Goal: Complete application form: Complete application form

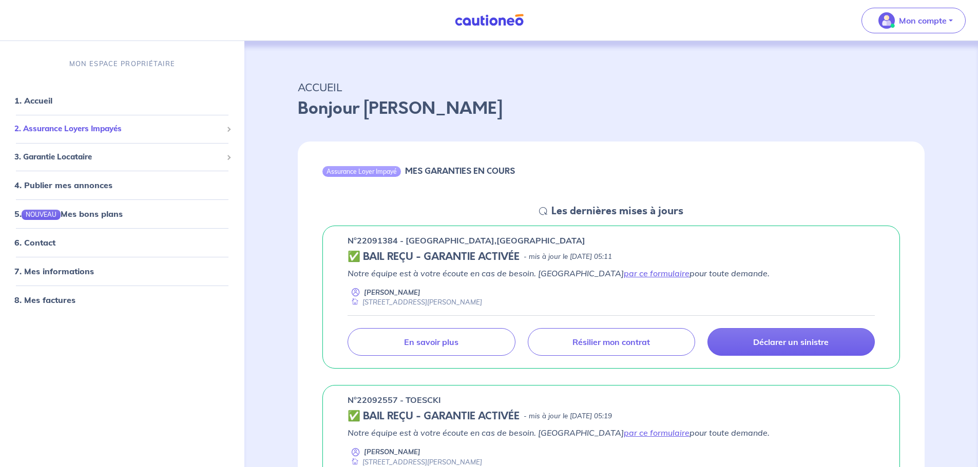
click at [53, 124] on span "2. Assurance Loyers Impayés" at bounding box center [118, 129] width 208 height 12
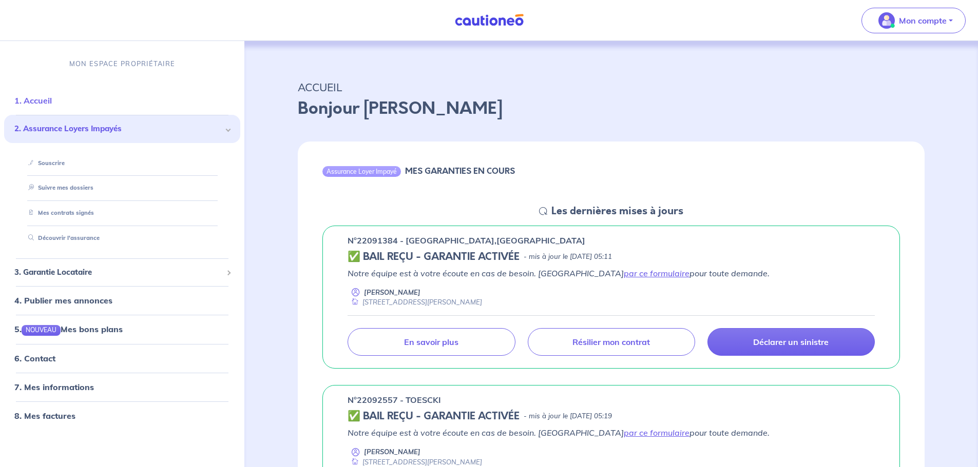
click at [52, 102] on link "1. Accueil" at bounding box center [32, 100] width 37 height 10
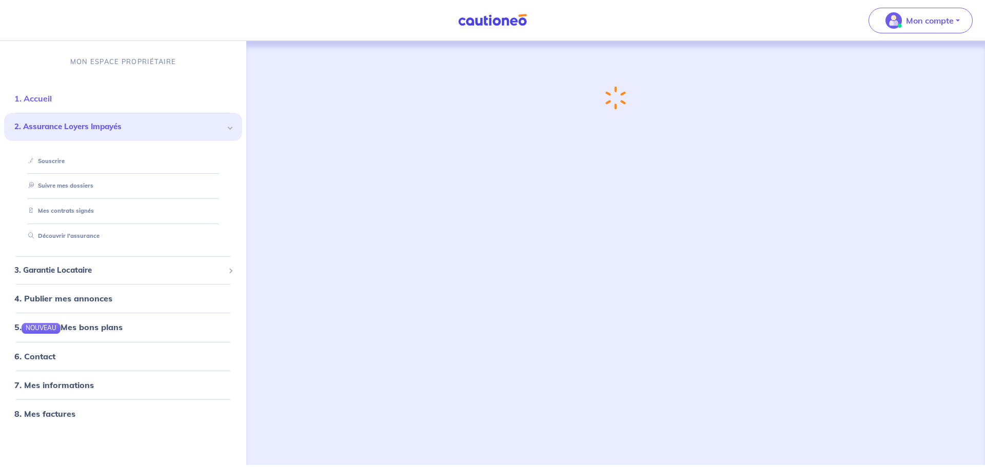
click at [48, 101] on link "1. Accueil" at bounding box center [32, 98] width 37 height 10
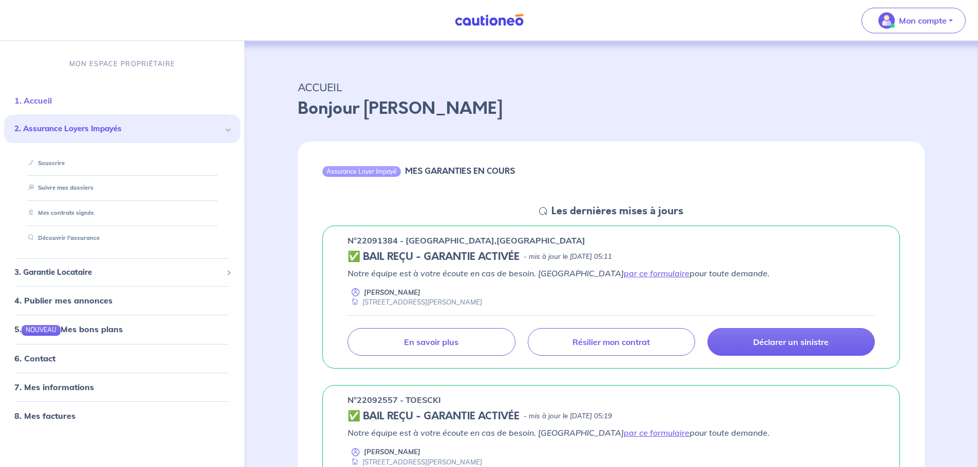
click at [48, 101] on link "1. Accueil" at bounding box center [32, 100] width 37 height 10
click at [92, 272] on span "3. Garantie Locataire" at bounding box center [118, 273] width 208 height 12
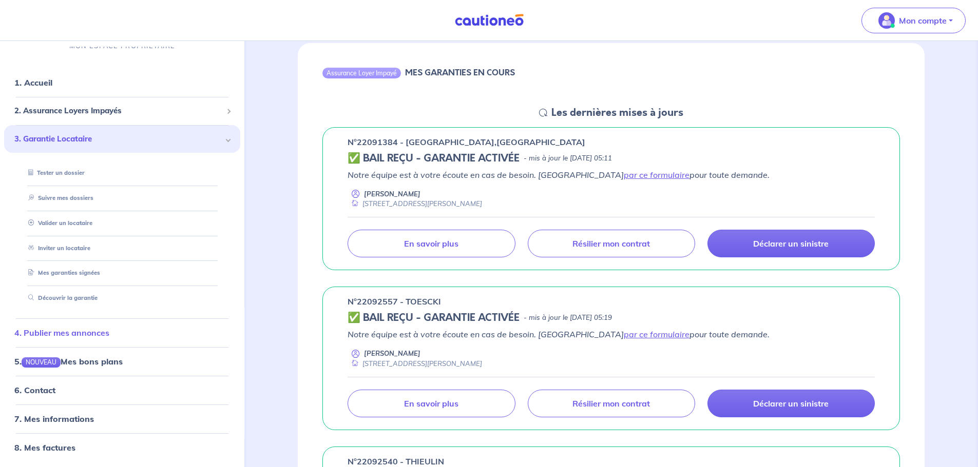
scroll to position [103, 0]
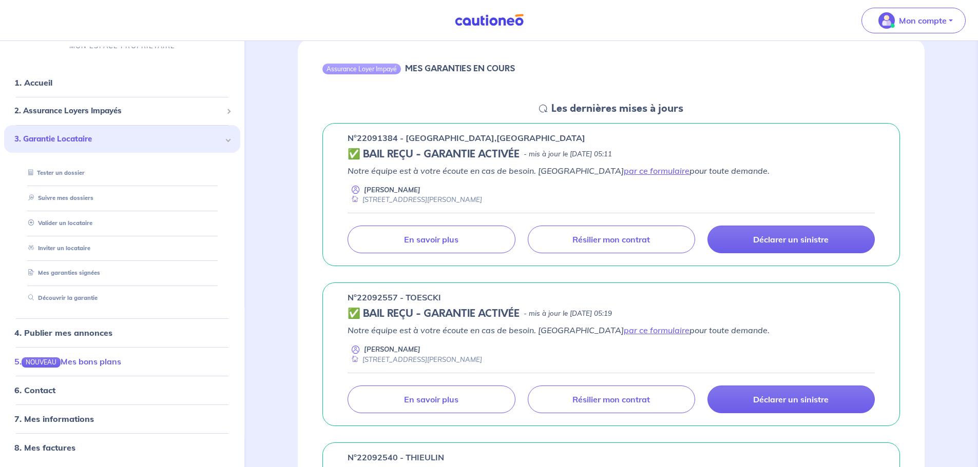
click at [106, 361] on link "5. NOUVEAU Mes bons plans" at bounding box center [67, 362] width 107 height 10
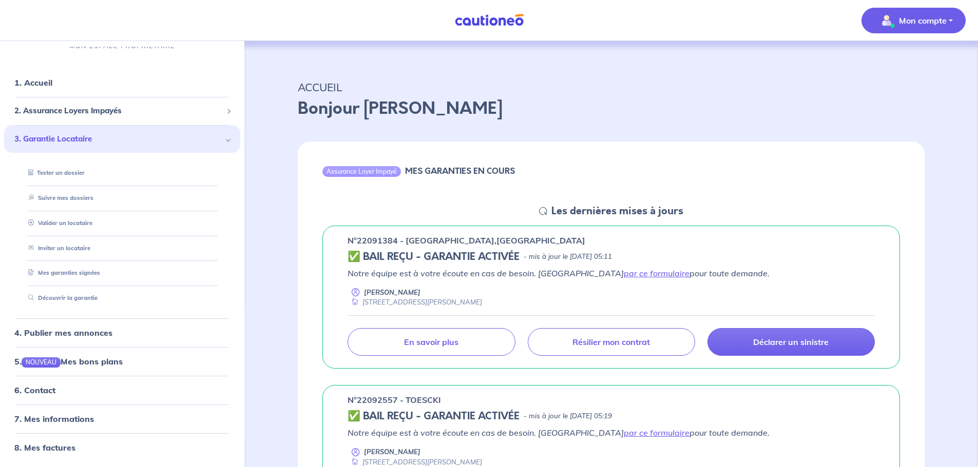
click at [929, 24] on p "Mon compte" at bounding box center [923, 20] width 48 height 12
click at [904, 90] on link "Me déconnecter" at bounding box center [903, 88] width 83 height 16
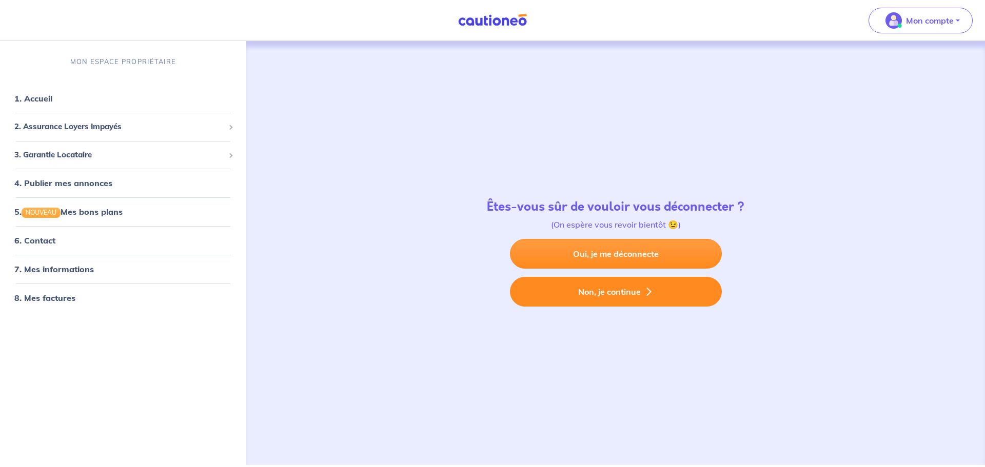
click at [627, 295] on button "Non, je continue" at bounding box center [616, 292] width 212 height 30
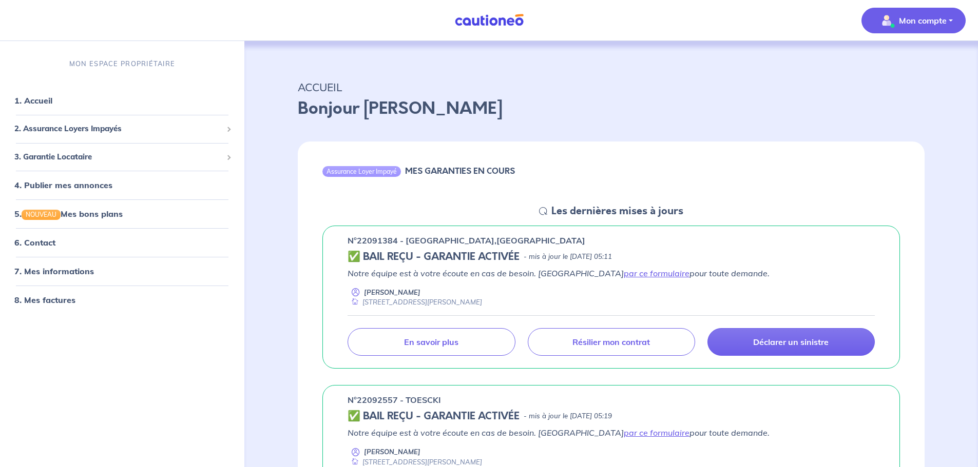
click at [917, 21] on p "Mon compte" at bounding box center [923, 20] width 48 height 12
click at [898, 89] on link "Me déconnecter" at bounding box center [903, 88] width 83 height 16
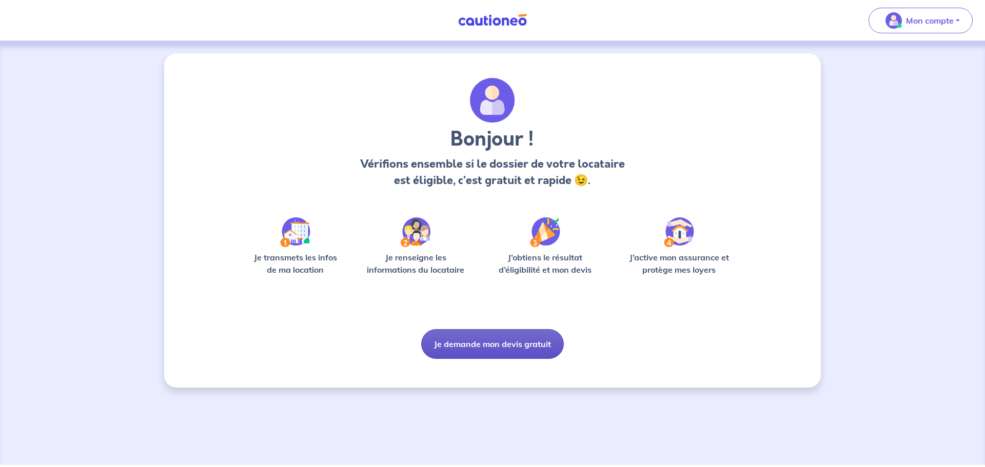
click at [538, 343] on button "Je demande mon devis gratuit" at bounding box center [492, 344] width 143 height 30
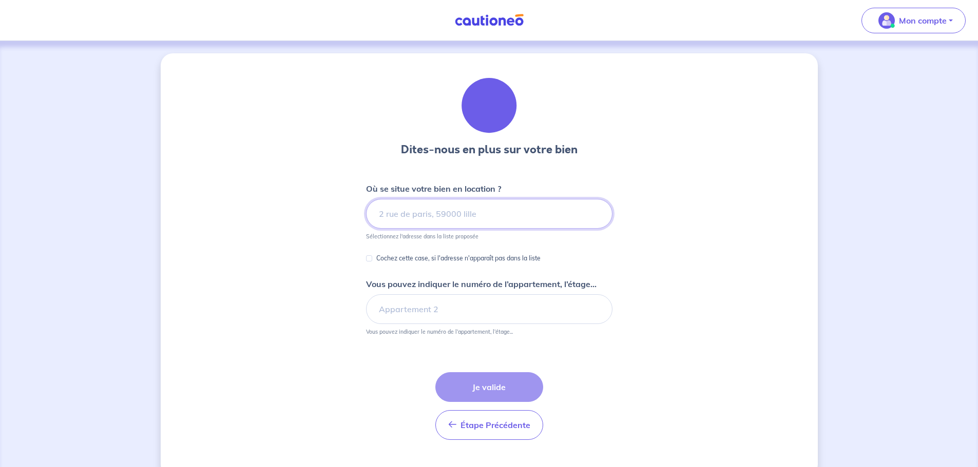
scroll to position [22, 0]
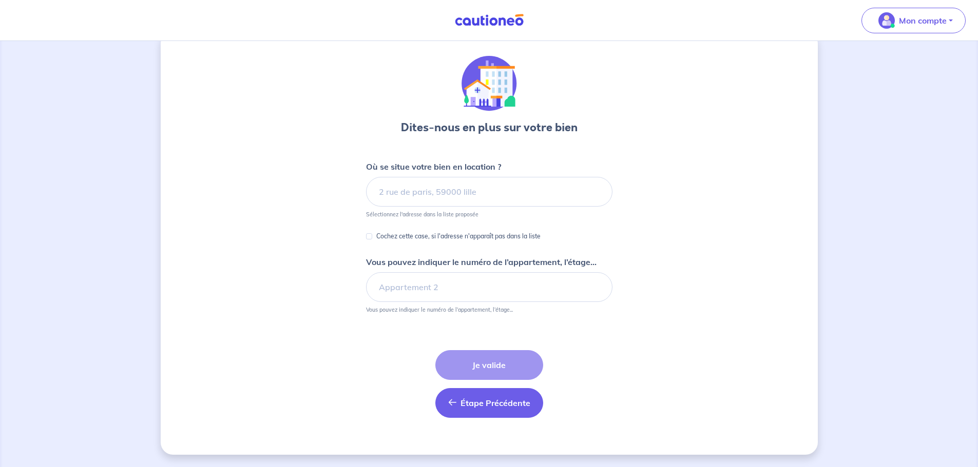
click at [490, 406] on span "Étape Précédente" at bounding box center [495, 403] width 70 height 10
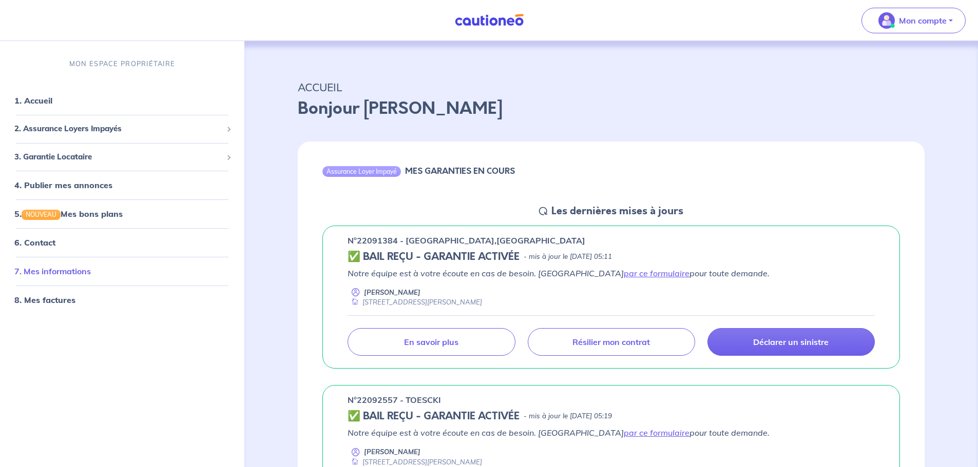
click at [77, 274] on link "7. Mes informations" at bounding box center [52, 271] width 76 height 10
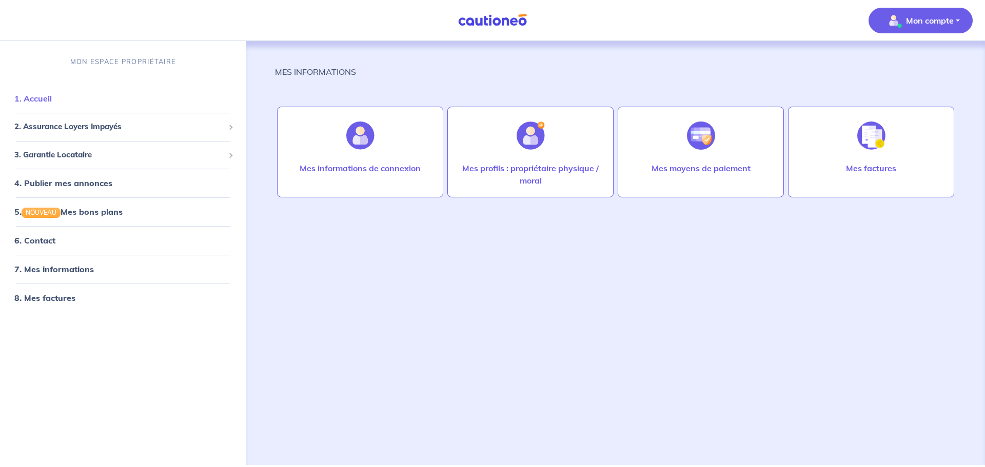
click at [52, 104] on link "1. Accueil" at bounding box center [32, 98] width 37 height 10
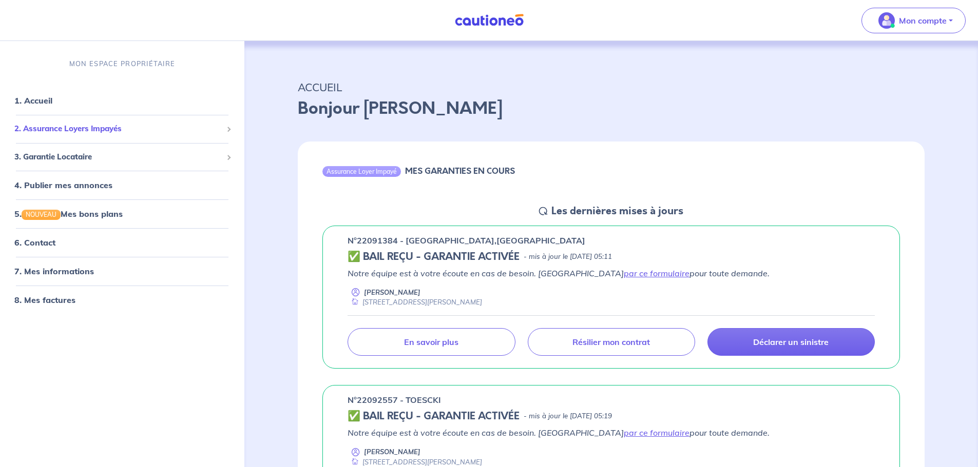
click at [66, 127] on span "2. Assurance Loyers Impayés" at bounding box center [118, 129] width 208 height 12
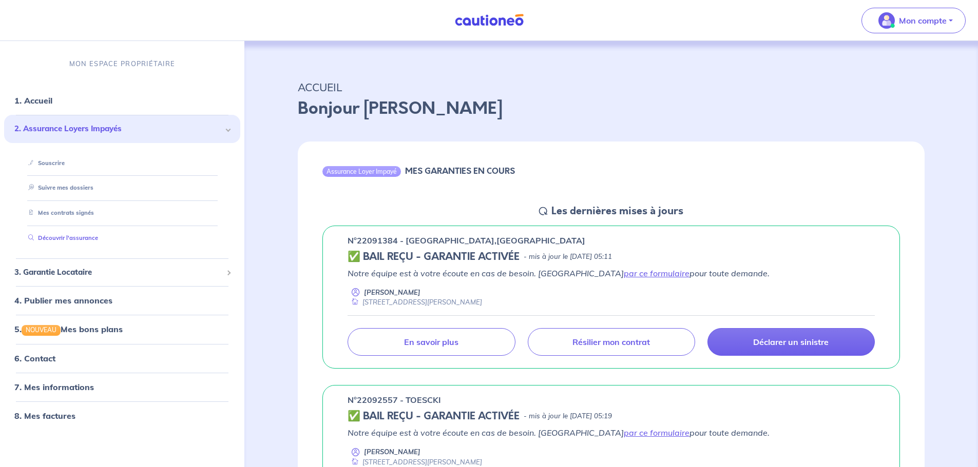
click at [92, 241] on link "Découvrir l'assurance" at bounding box center [61, 238] width 74 height 7
click at [122, 277] on span "3. Garantie Locataire" at bounding box center [118, 273] width 208 height 12
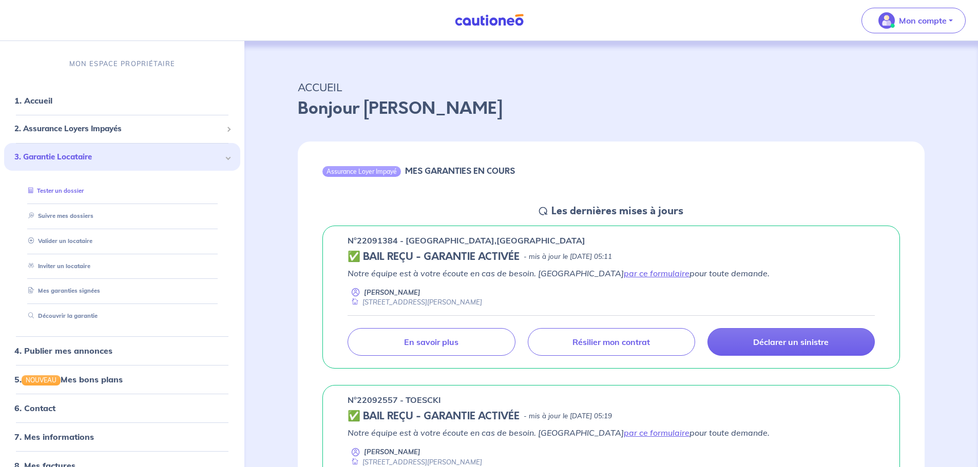
click at [78, 194] on link "Tester un dossier" at bounding box center [54, 190] width 60 height 7
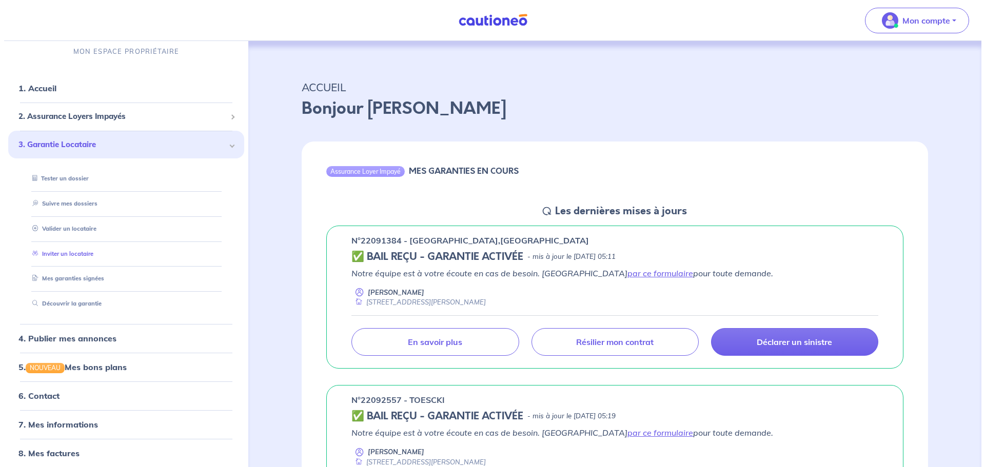
scroll to position [18, 0]
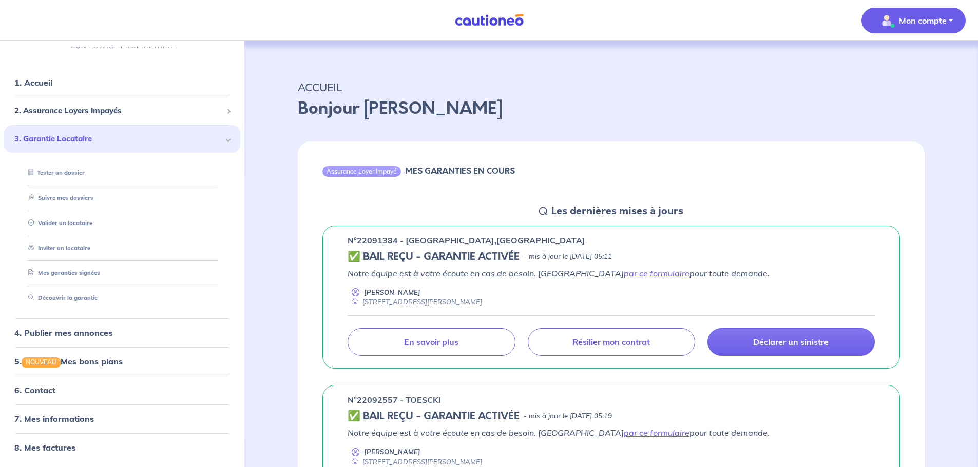
click at [924, 22] on p "Mon compte" at bounding box center [923, 20] width 48 height 12
click at [885, 85] on link "Me déconnecter" at bounding box center [903, 88] width 83 height 16
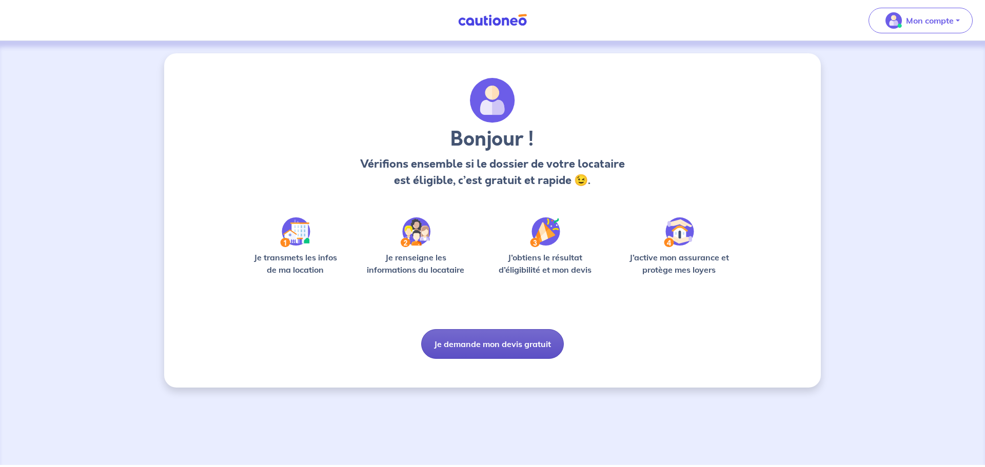
click at [501, 352] on button "Je demande mon devis gratuit" at bounding box center [492, 344] width 143 height 30
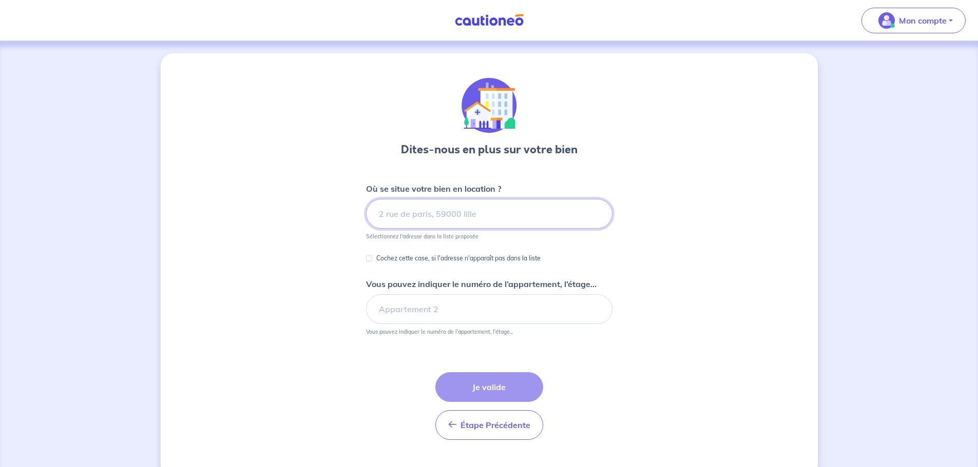
click at [440, 211] on input at bounding box center [489, 214] width 246 height 30
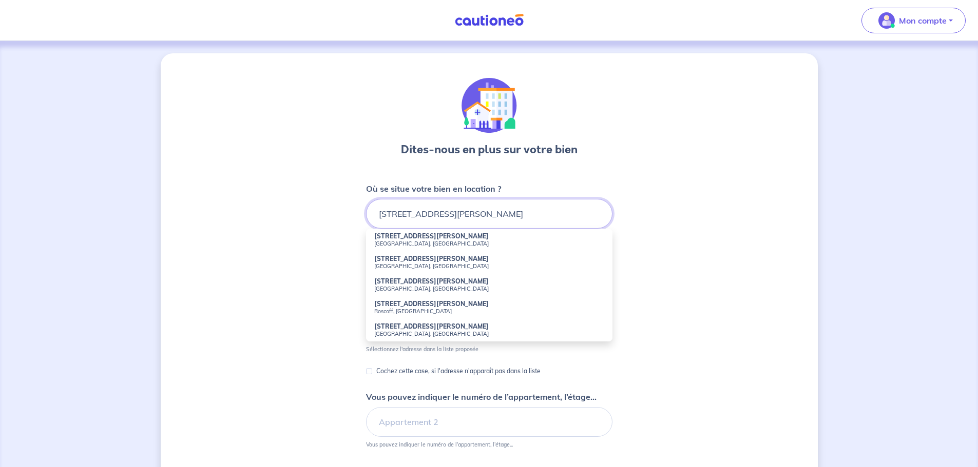
type input "[STREET_ADDRESS][PERSON_NAME]"
click at [717, 249] on div "Dites-nous en plus sur votre bien Où se situe votre bien en location ? [STREET_…" at bounding box center [489, 321] width 657 height 537
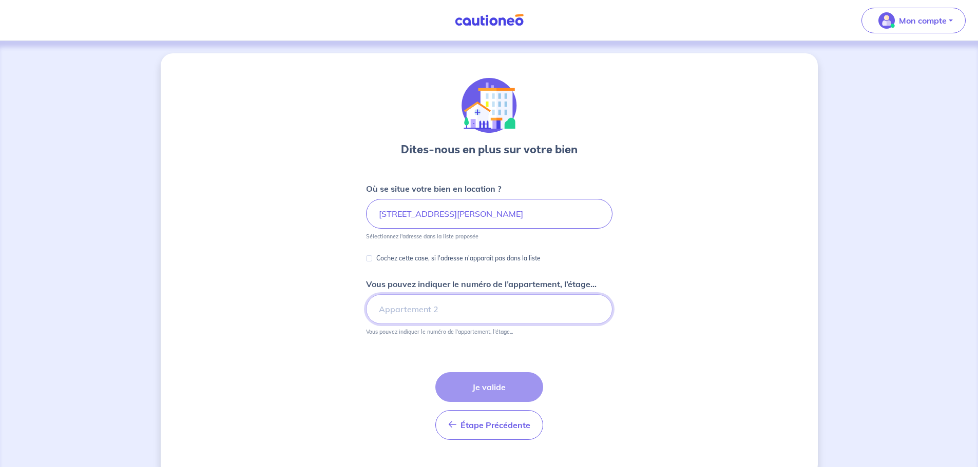
click at [441, 313] on input "Vous pouvez indiquer le numéro de l’appartement, l’étage..." at bounding box center [489, 310] width 246 height 30
type input "appartement 1"
click at [479, 223] on input "[STREET_ADDRESS][PERSON_NAME]" at bounding box center [489, 214] width 246 height 30
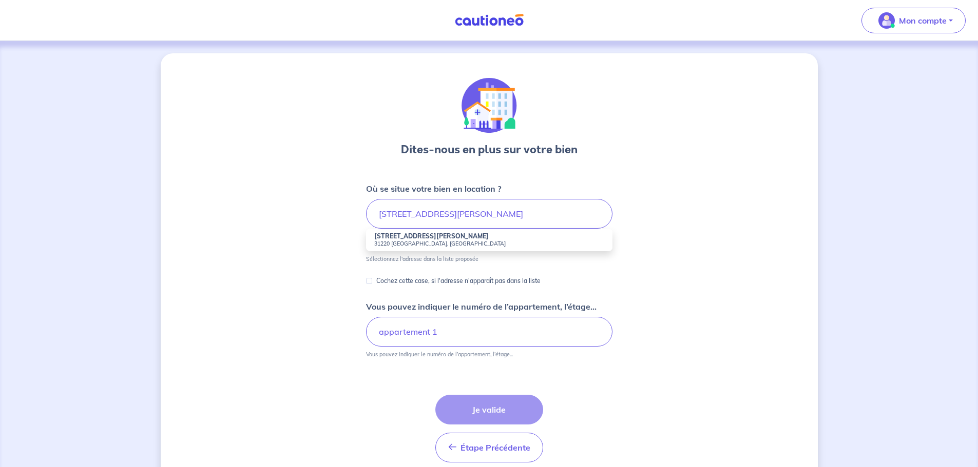
click at [406, 240] on small "31220 [GEOGRAPHIC_DATA], [GEOGRAPHIC_DATA]" at bounding box center [489, 243] width 230 height 7
type input "[STREET_ADDRESS][PERSON_NAME]"
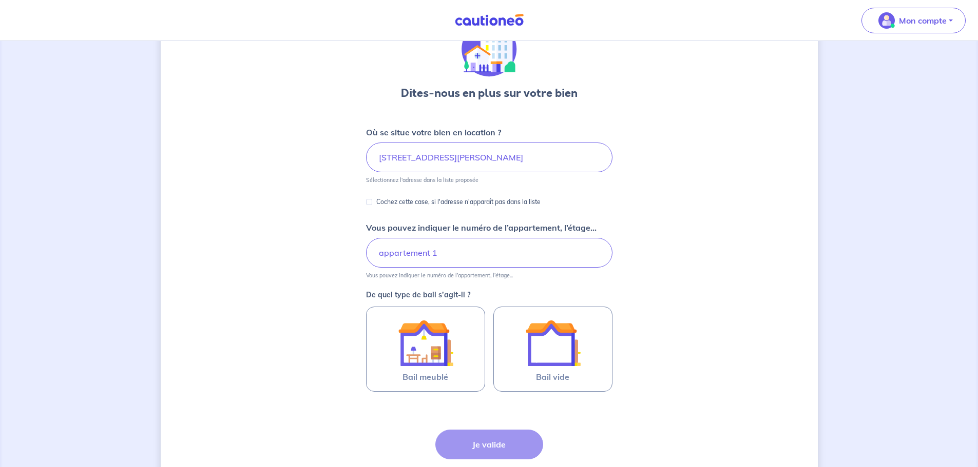
scroll to position [103, 0]
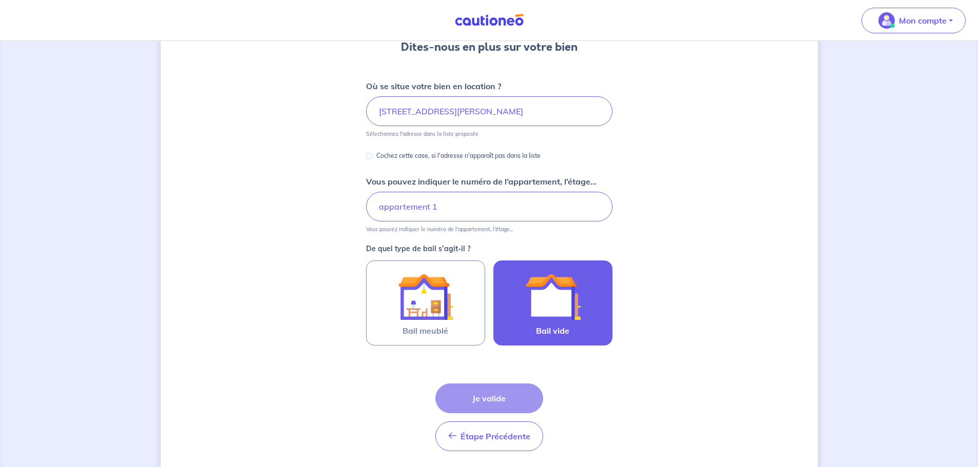
click at [531, 310] on img at bounding box center [552, 296] width 55 height 55
click at [0, 0] on input "Bail vide" at bounding box center [0, 0] width 0 height 0
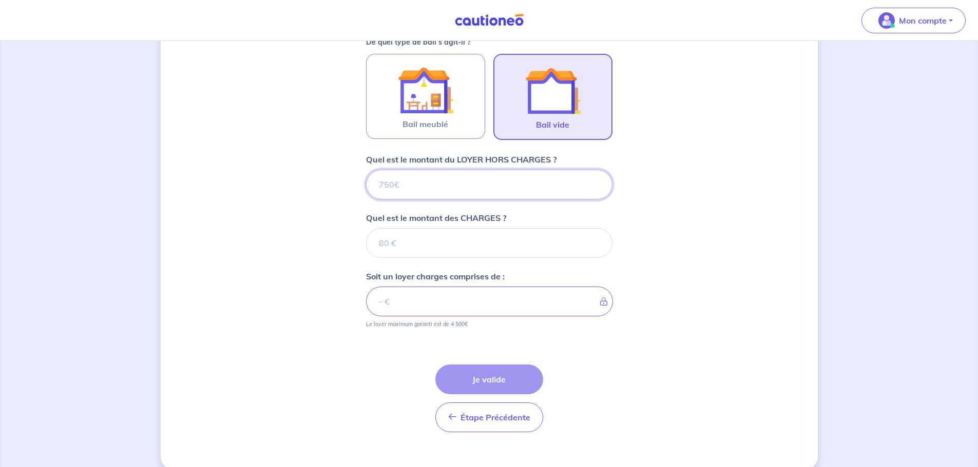
scroll to position [324, 0]
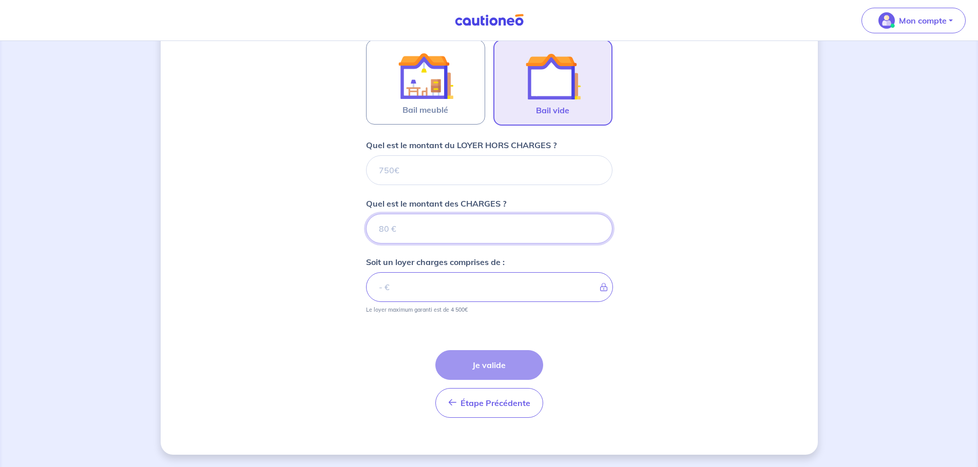
click at [450, 234] on input "Quel est le montant des CHARGES ?" at bounding box center [489, 229] width 246 height 30
click at [425, 168] on input "Quel est le montant du LOYER HORS CHARGES ?" at bounding box center [489, 170] width 246 height 30
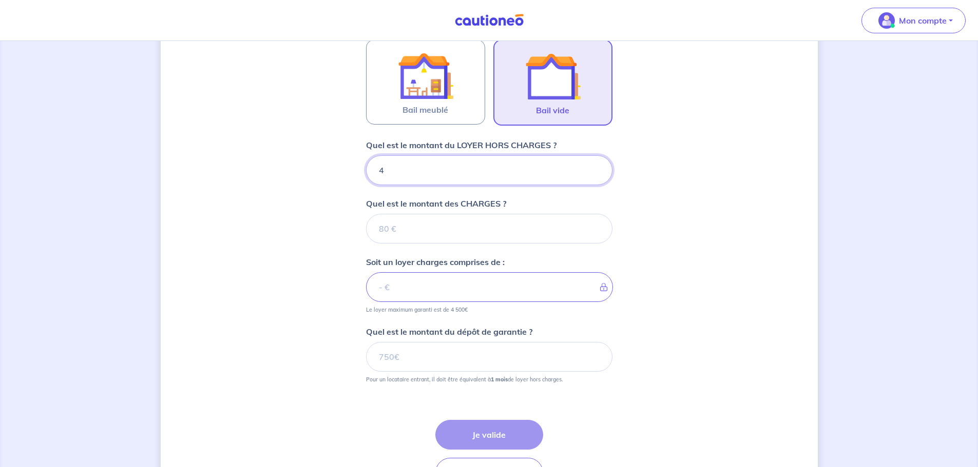
type input "47"
type input "471"
click at [408, 223] on input "Quel est le montant des CHARGES ?" at bounding box center [489, 229] width 246 height 30
type input "9"
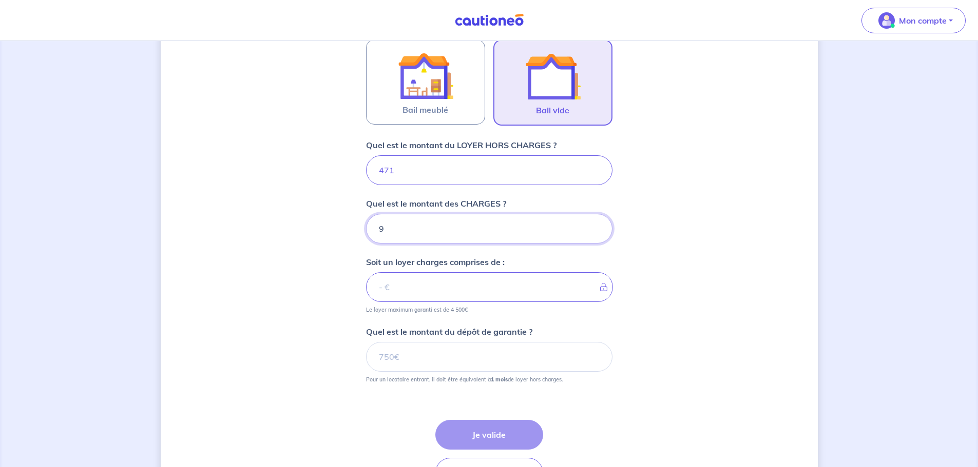
type input "480"
type input "9"
click at [424, 352] on input "Quel est le montant du dépôt de garantie ?" at bounding box center [489, 357] width 246 height 30
click at [406, 356] on input "Quel est le montant du dépôt de garantie ?" at bounding box center [489, 357] width 246 height 30
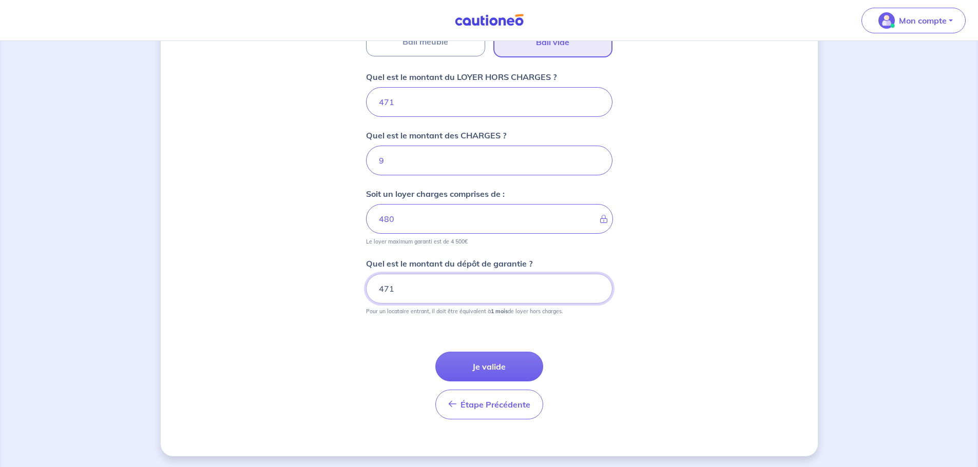
scroll to position [394, 0]
type input "471"
click at [489, 364] on button "Je valide" at bounding box center [489, 365] width 108 height 30
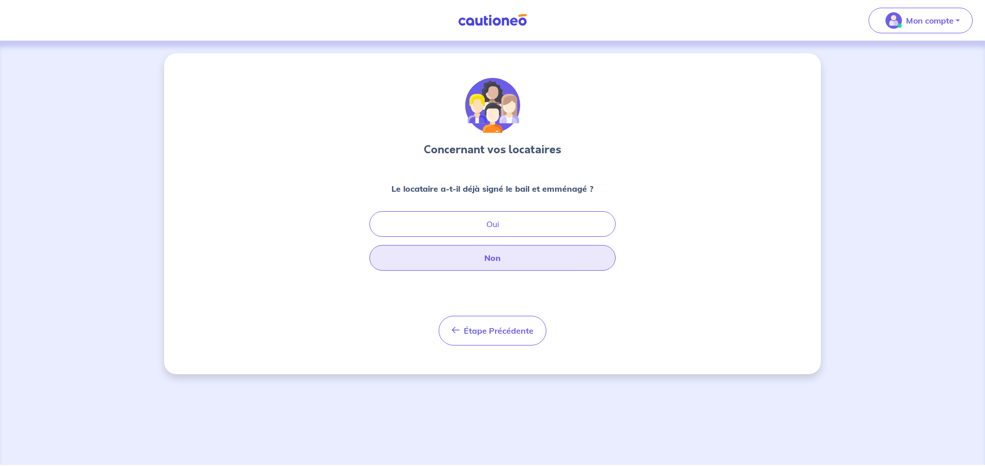
click at [504, 259] on button "Non" at bounding box center [492, 258] width 246 height 26
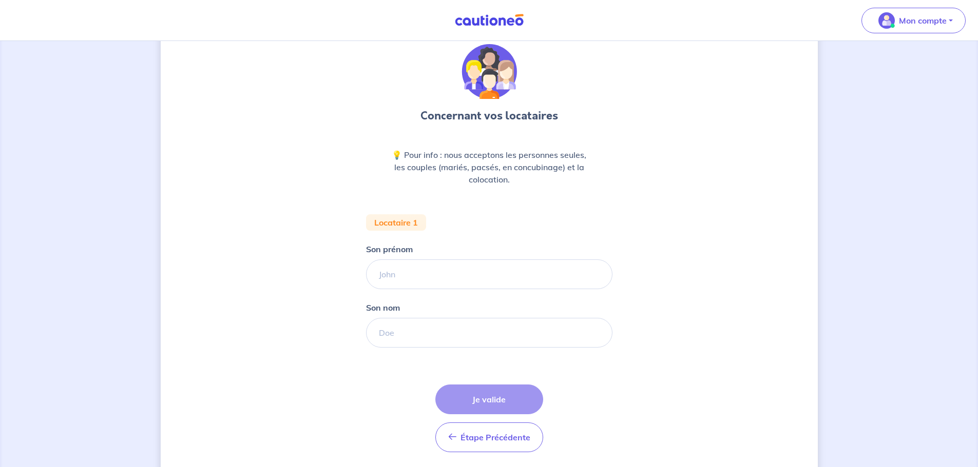
scroll to position [68, 0]
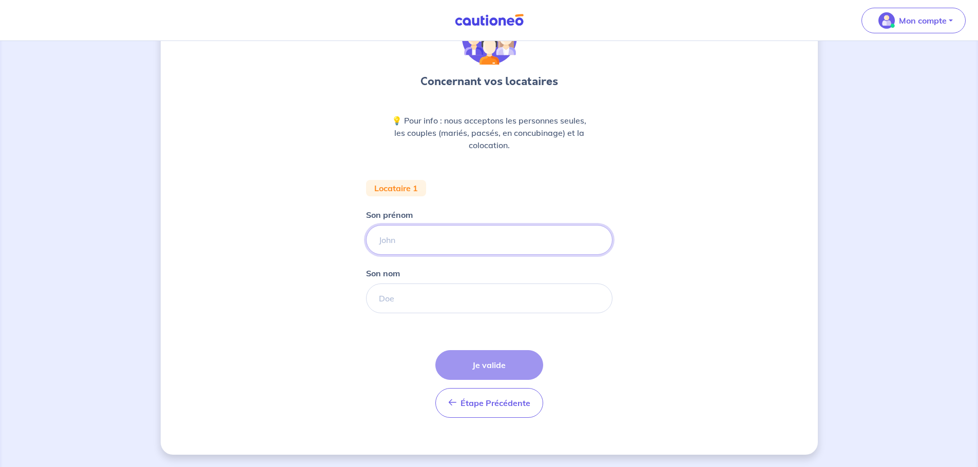
click at [419, 243] on input "Son prénom" at bounding box center [489, 240] width 246 height 30
click at [409, 242] on input "Son prénom" at bounding box center [489, 240] width 246 height 30
type input "[PERSON_NAME]"
click at [417, 301] on input "Son nom" at bounding box center [489, 299] width 246 height 30
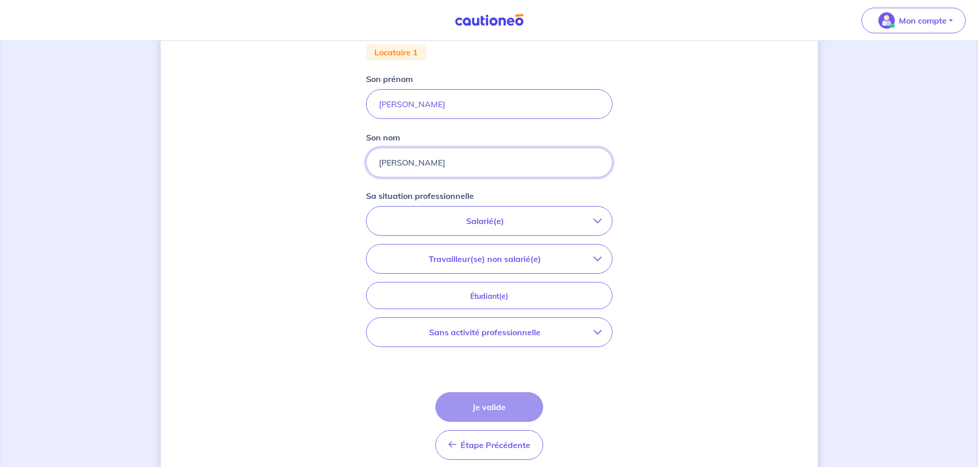
scroll to position [222, 0]
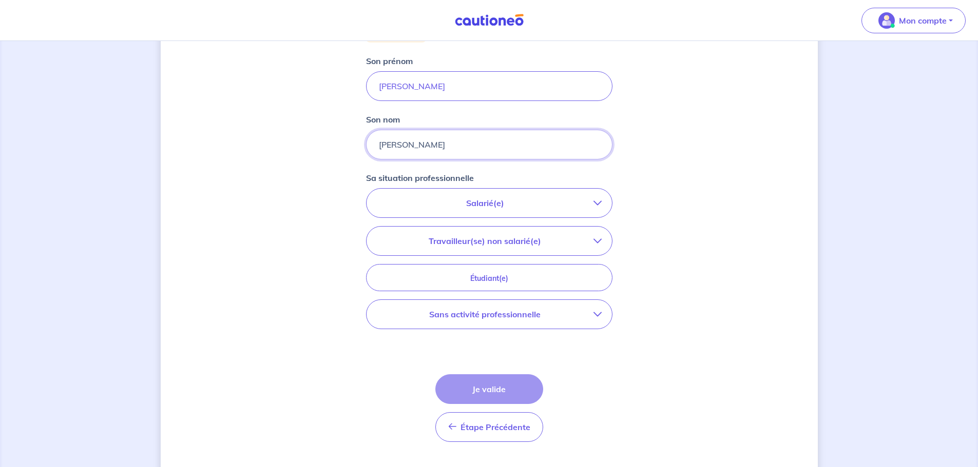
type input "[PERSON_NAME]"
click at [563, 321] on button "Sans activité professionnelle" at bounding box center [488, 314] width 245 height 29
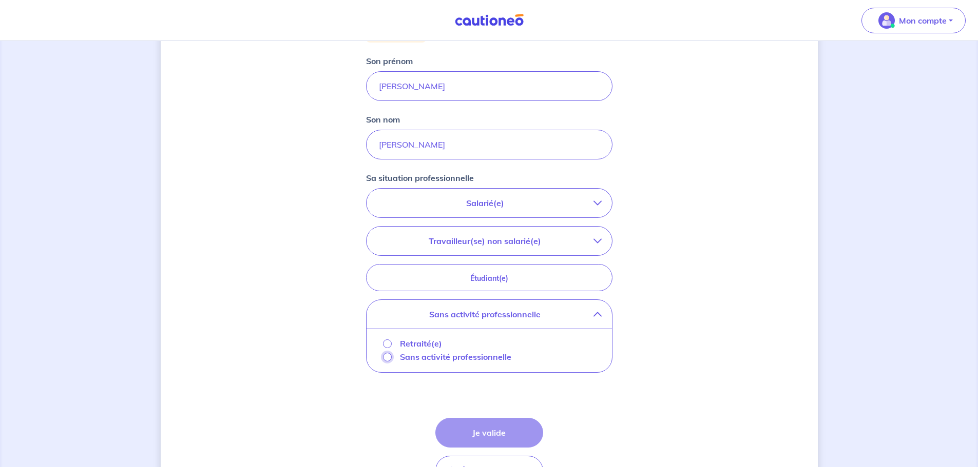
click at [387, 358] on input "Sans activité professionnelle" at bounding box center [387, 357] width 9 height 9
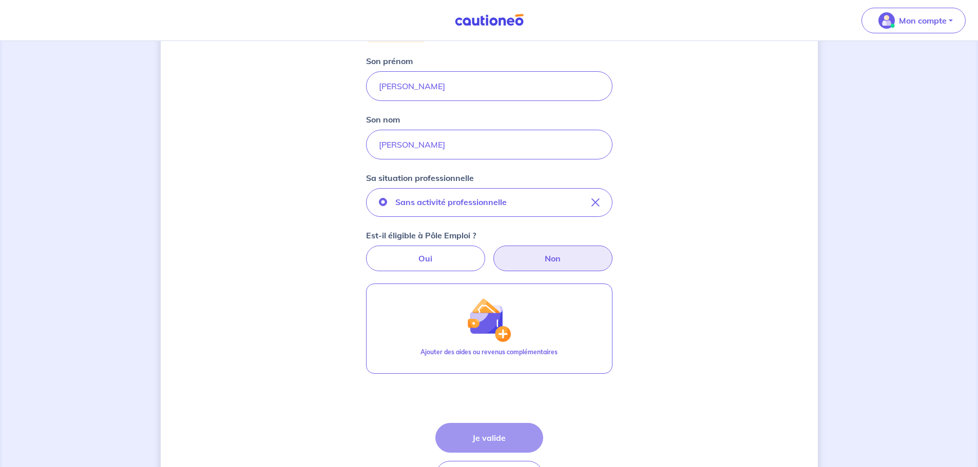
click at [557, 262] on label "Non" at bounding box center [552, 259] width 119 height 26
click at [492, 252] on input "Non" at bounding box center [488, 249] width 7 height 7
radio input "true"
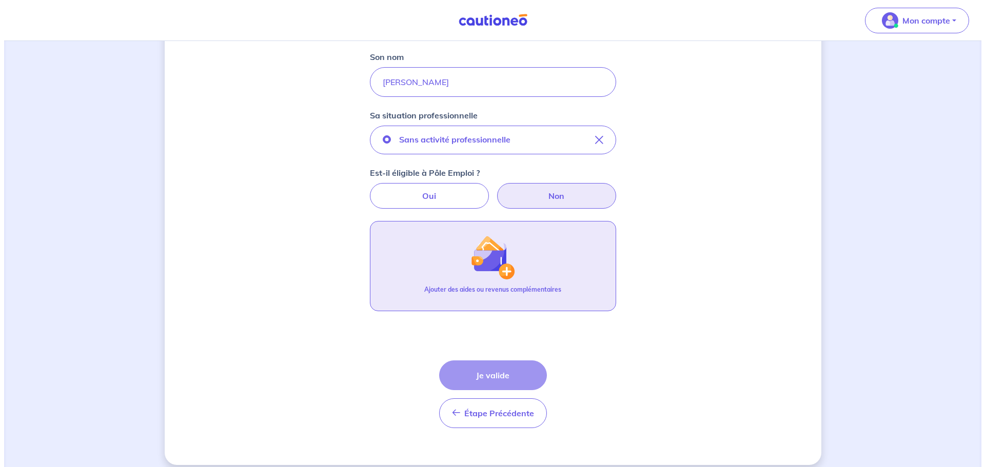
scroll to position [295, 0]
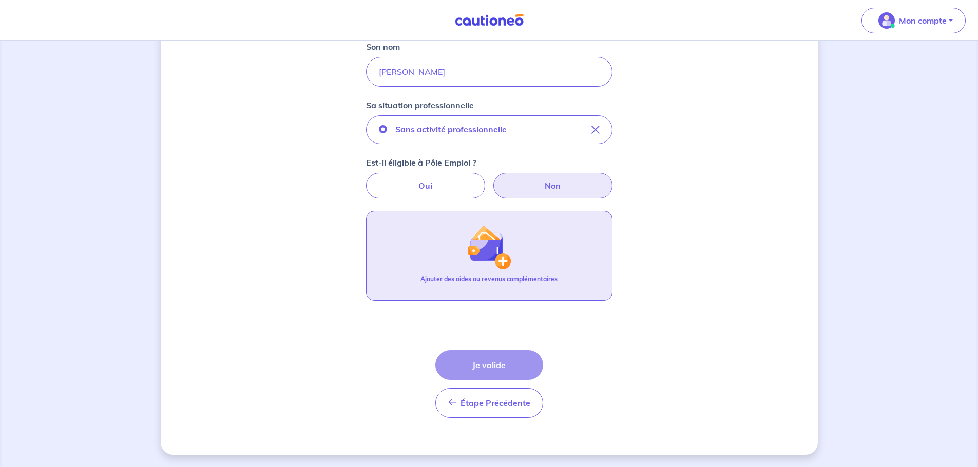
click at [503, 261] on img "button" at bounding box center [488, 247] width 44 height 44
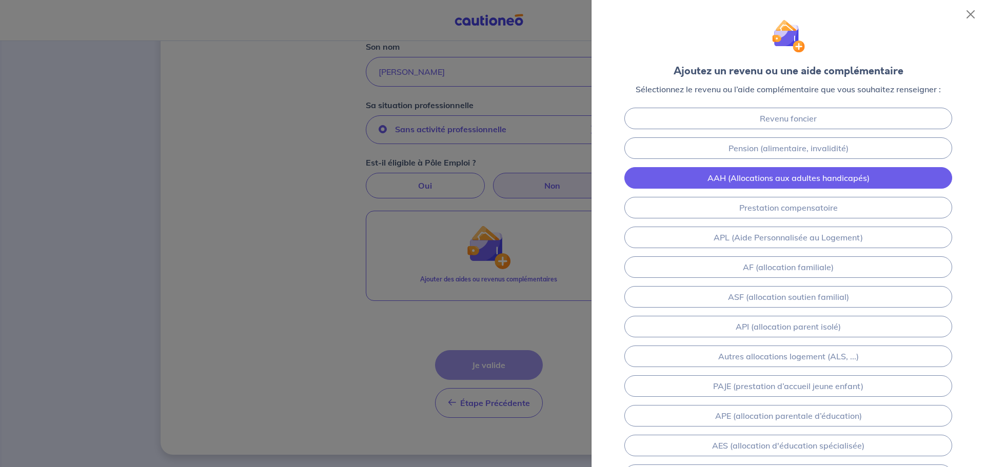
click at [795, 174] on link "AAH (Allocations aux adultes handicapés)" at bounding box center [789, 178] width 328 height 22
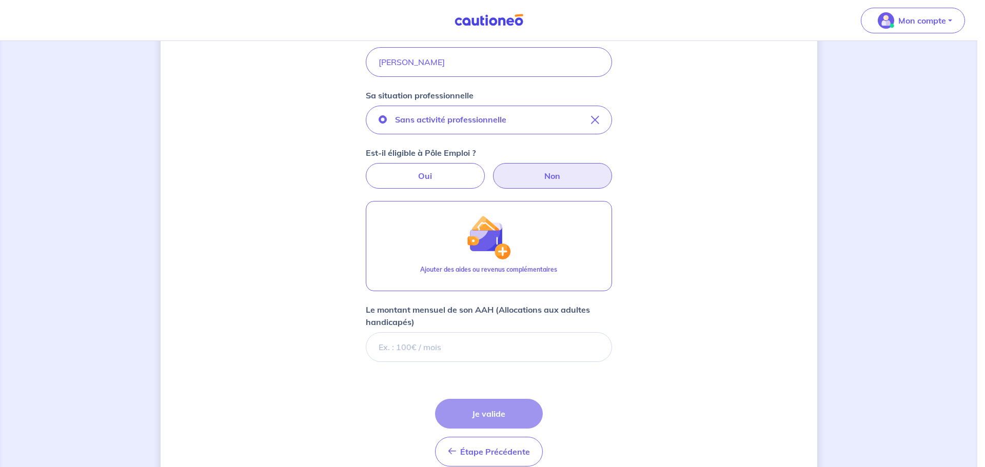
scroll to position [354, 0]
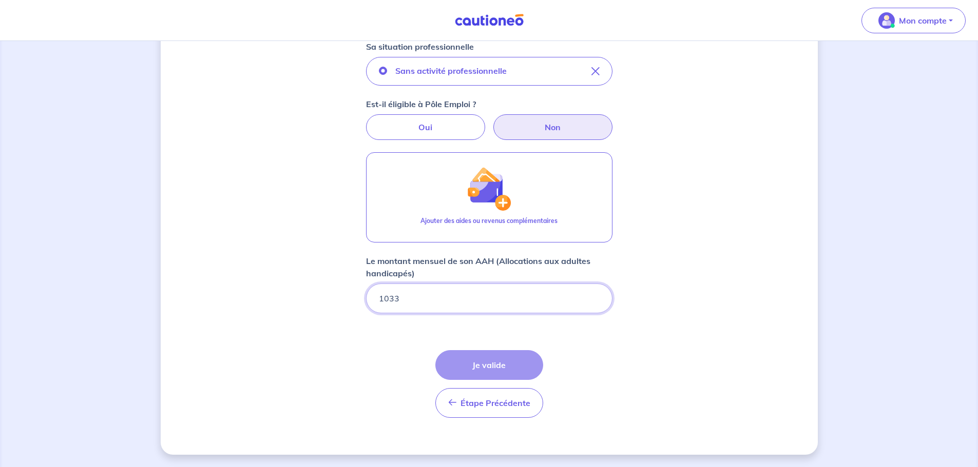
type input "1033"
click at [506, 361] on div "Étape Précédente Précédent Je valide Je valide" at bounding box center [489, 384] width 108 height 68
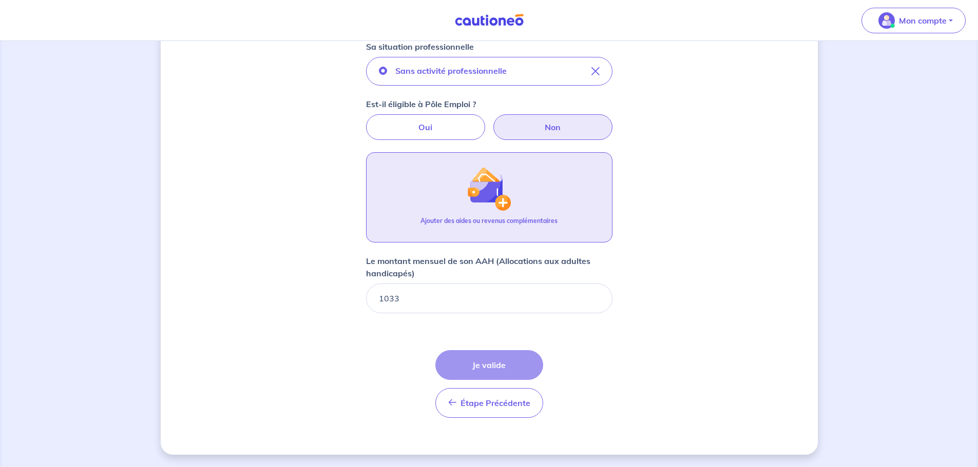
click at [502, 201] on img "button" at bounding box center [488, 189] width 44 height 44
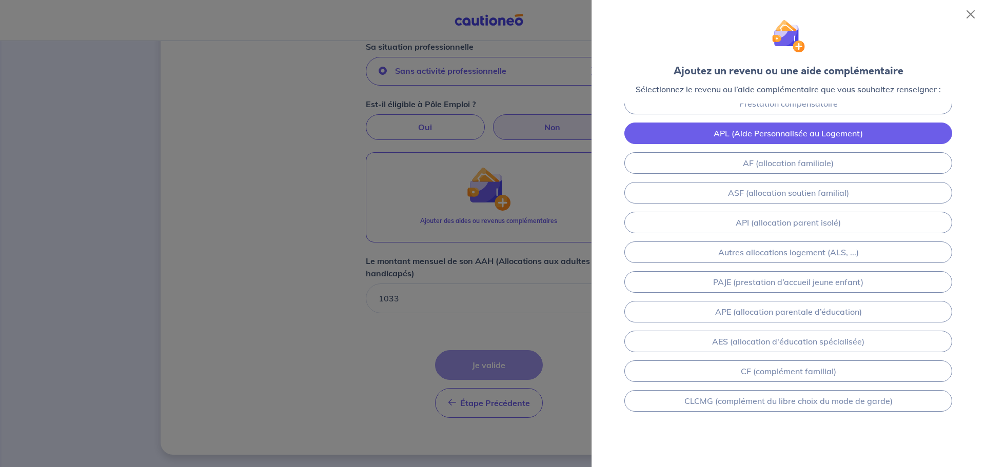
scroll to position [0, 0]
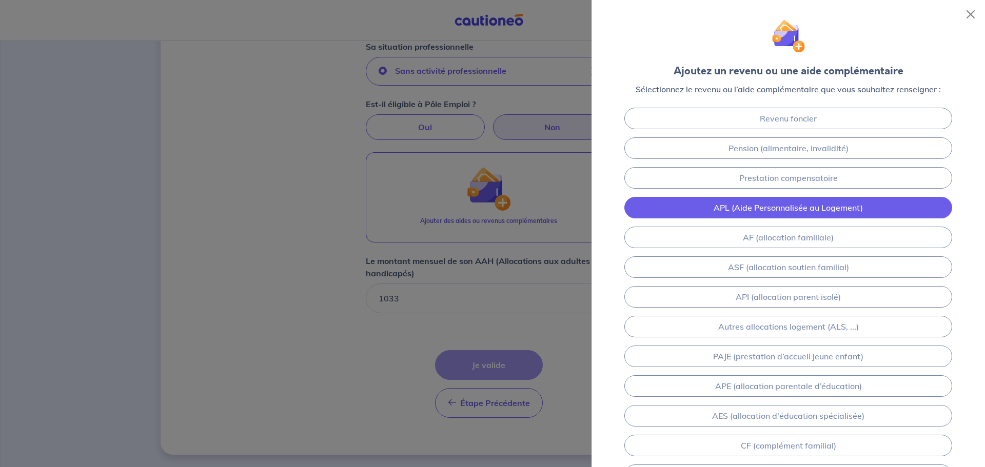
click at [784, 211] on link "APL (Aide Personnalisée au Logement)" at bounding box center [789, 208] width 328 height 22
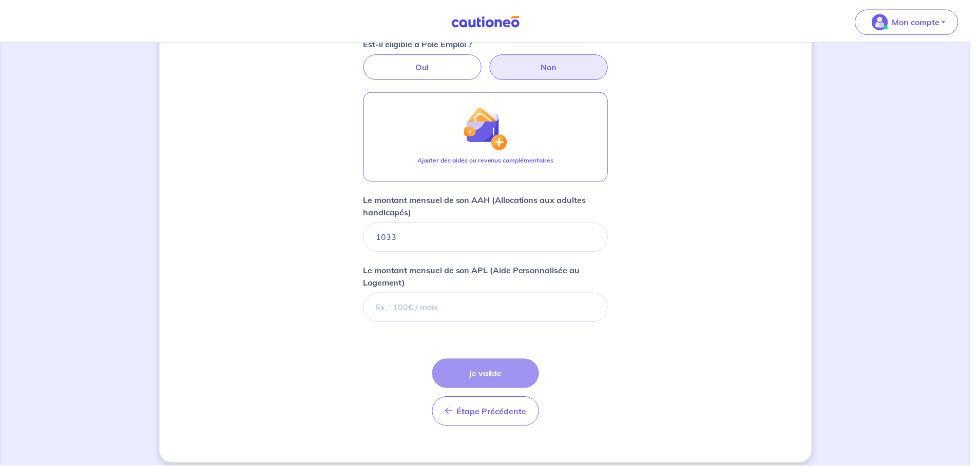
scroll to position [424, 0]
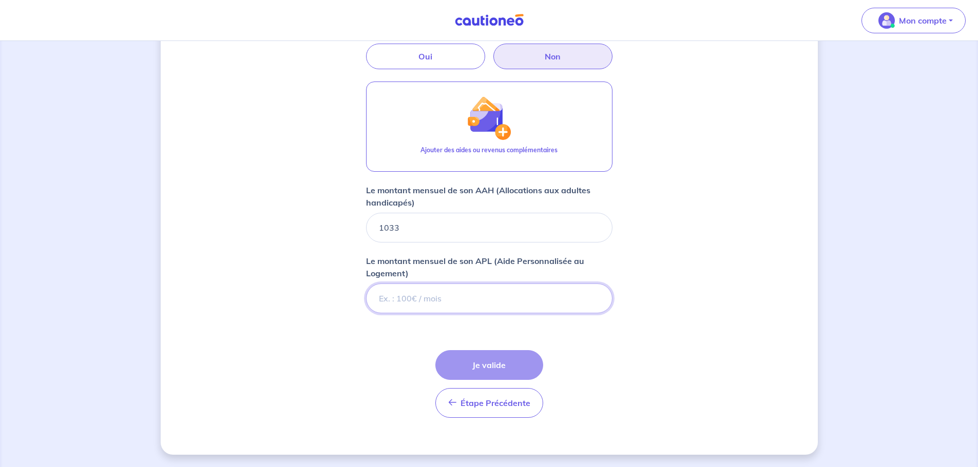
click at [437, 300] on input "Le montant mensuel de son APL (Aide Personnalisée au Logement)" at bounding box center [489, 299] width 246 height 30
click at [497, 367] on div "Étape Précédente Précédent Je valide Je valide" at bounding box center [489, 384] width 108 height 68
click at [367, 327] on form "Locataire 1 Son prénom [PERSON_NAME] nom [PERSON_NAME] situation professionnell…" at bounding box center [489, 125] width 246 height 602
click at [484, 362] on div "Étape Précédente Précédent Je valide Je valide" at bounding box center [489, 384] width 108 height 68
click at [503, 363] on div "Étape Précédente Précédent Je valide Je valide" at bounding box center [489, 384] width 108 height 68
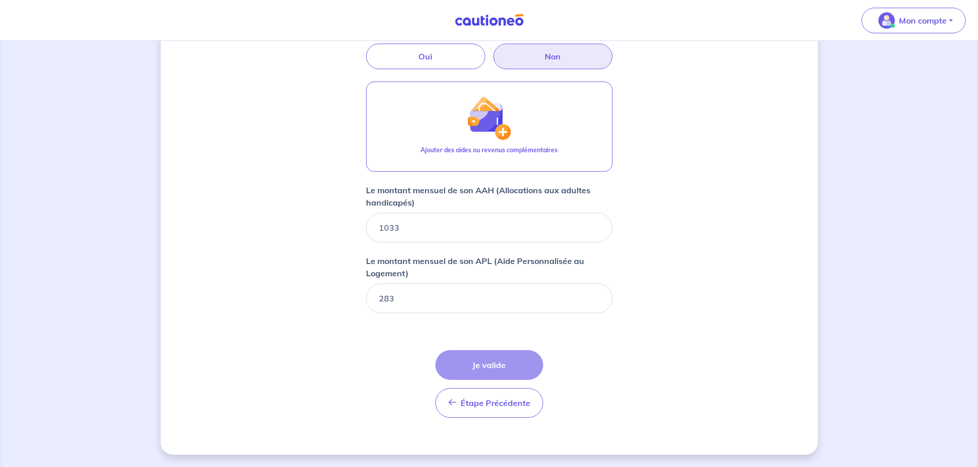
click at [496, 375] on div "Étape Précédente Précédent Je valide Je valide" at bounding box center [489, 384] width 108 height 68
click at [465, 305] on input "283" at bounding box center [489, 299] width 246 height 30
click at [596, 301] on input "282.99" at bounding box center [489, 299] width 246 height 30
type input "283"
click at [596, 296] on input "283" at bounding box center [489, 299] width 246 height 30
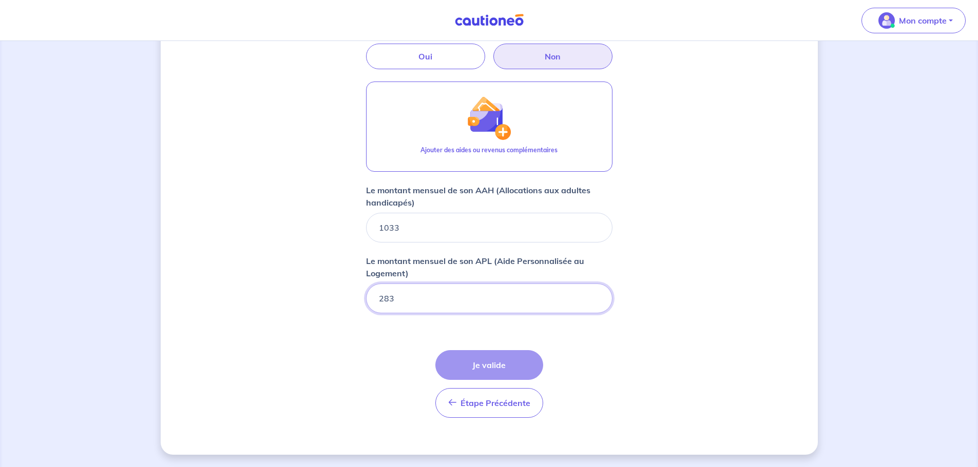
click at [474, 302] on input "283" at bounding box center [489, 299] width 246 height 30
click at [485, 369] on div "Étape Précédente Précédent Je valide Je valide" at bounding box center [489, 384] width 108 height 68
click at [482, 409] on button "Étape Précédente Précédent" at bounding box center [489, 403] width 108 height 30
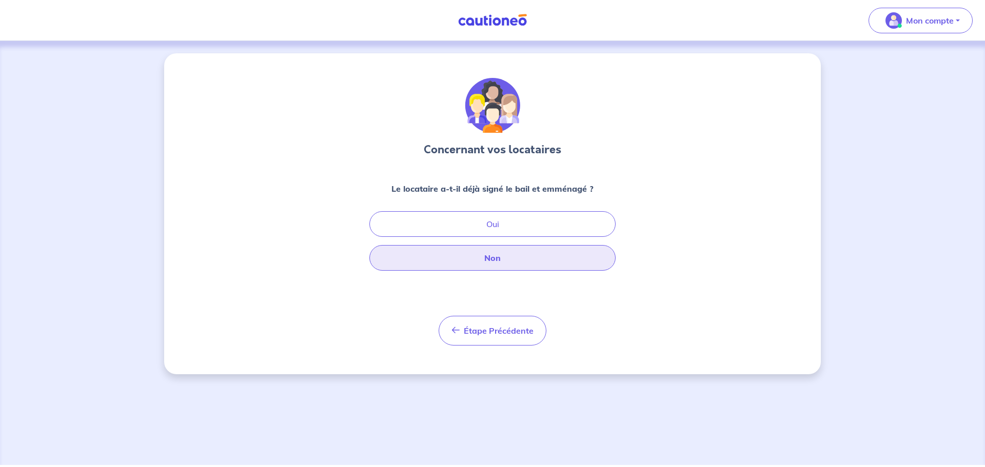
click at [504, 258] on button "Non" at bounding box center [492, 258] width 246 height 26
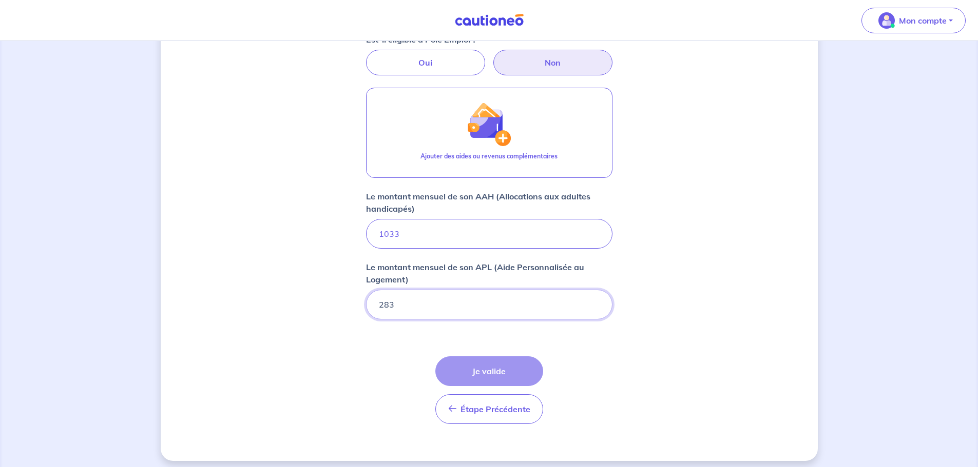
scroll to position [424, 0]
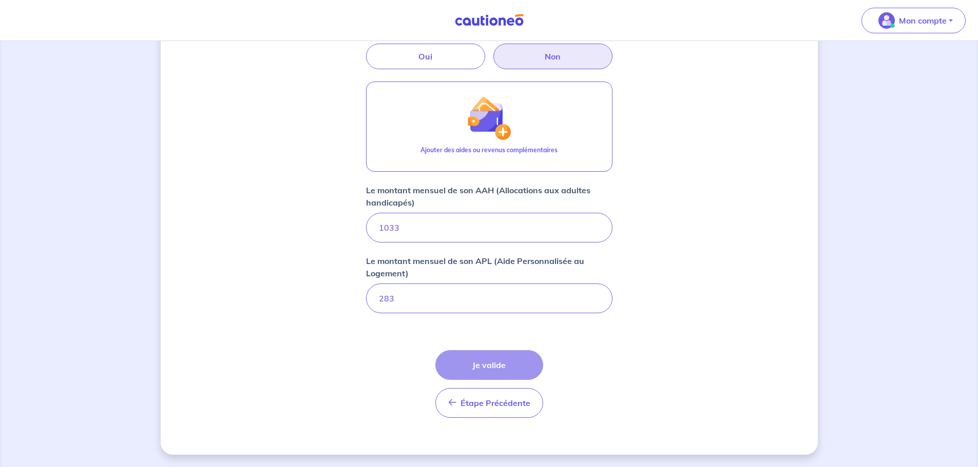
click at [491, 366] on div "Étape Précédente Précédent Je valide Je valide" at bounding box center [489, 384] width 108 height 68
click at [511, 360] on div "Étape Précédente Précédent Je valide Je valide" at bounding box center [489, 384] width 108 height 68
click at [510, 360] on div "Étape Précédente Précédent Je valide Je valide" at bounding box center [489, 384] width 108 height 68
click at [501, 397] on button "Étape Précédente Précédent" at bounding box center [489, 403] width 108 height 30
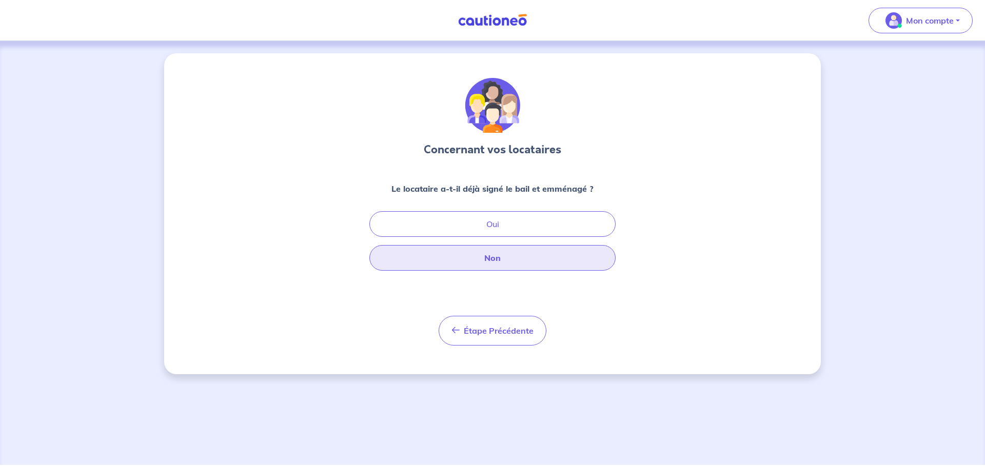
click at [505, 256] on button "Non" at bounding box center [492, 258] width 246 height 26
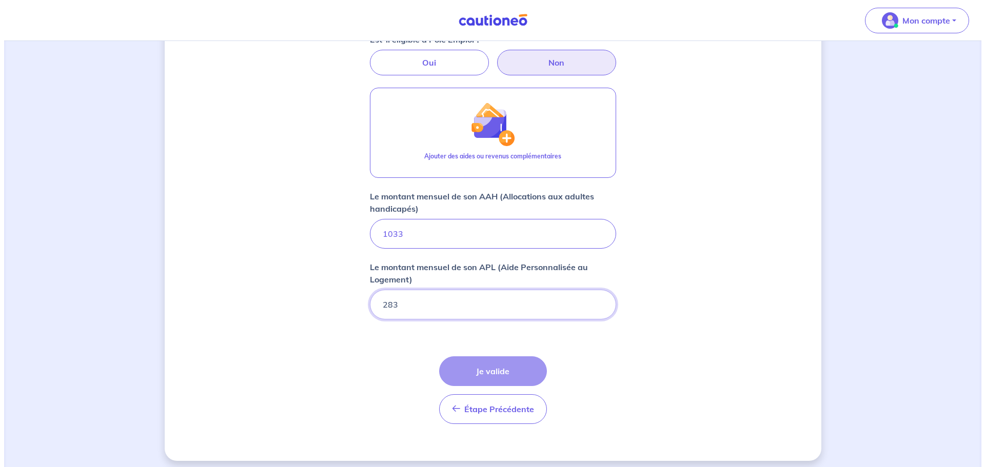
scroll to position [424, 0]
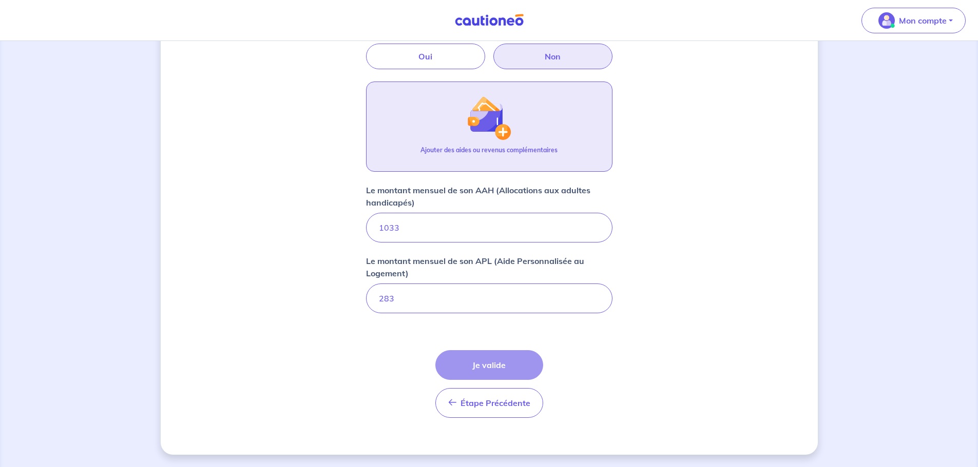
click at [506, 129] on img "button" at bounding box center [488, 118] width 44 height 44
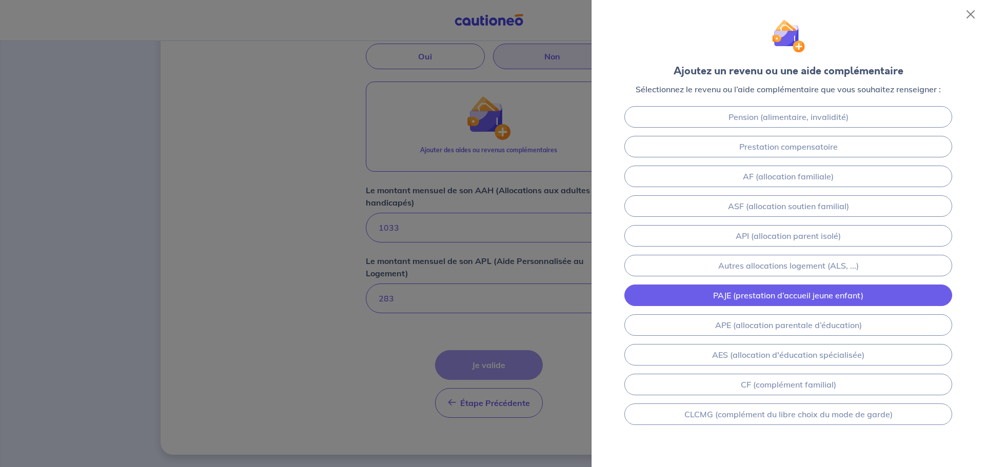
scroll to position [45, 0]
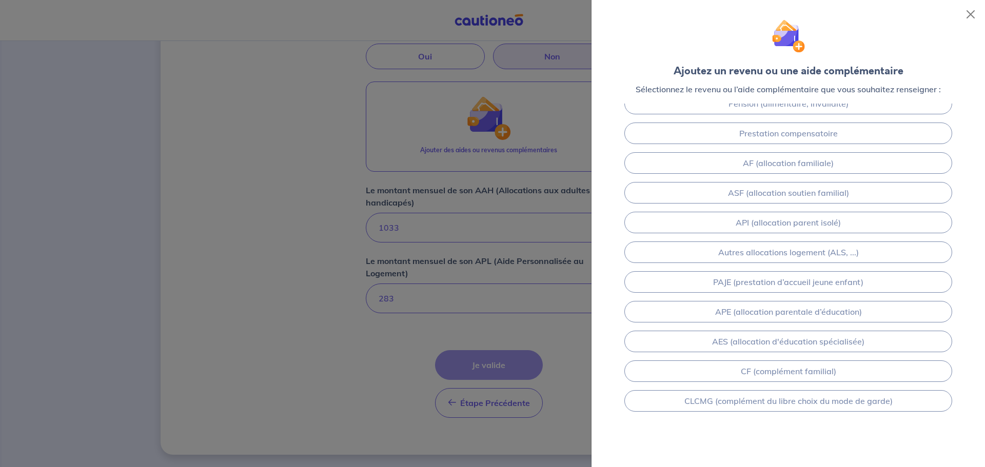
click at [447, 330] on div at bounding box center [492, 233] width 985 height 467
click at [971, 14] on button "Close" at bounding box center [971, 14] width 16 height 16
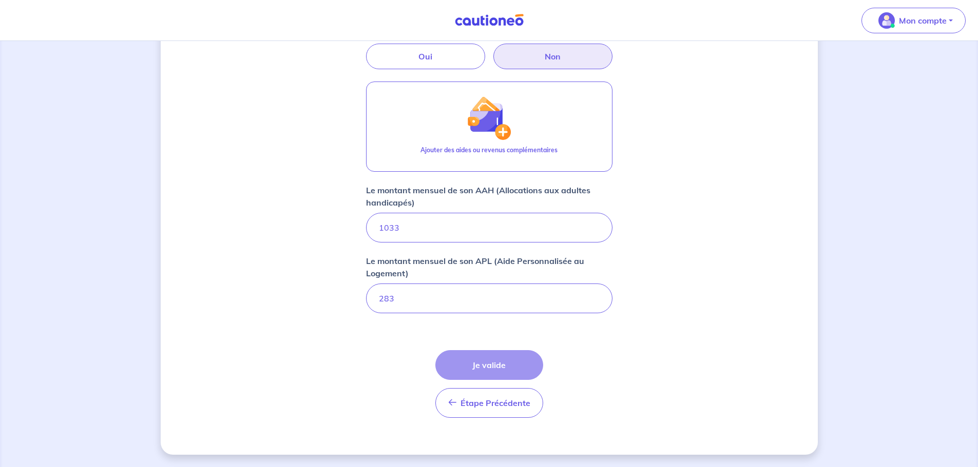
click at [504, 364] on div "Étape Précédente Précédent Je valide Je valide" at bounding box center [489, 384] width 108 height 68
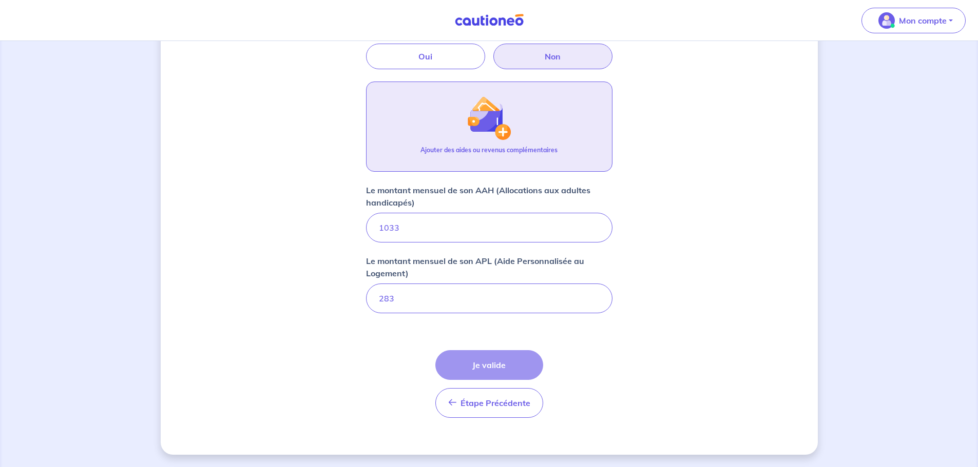
click at [491, 139] on img "button" at bounding box center [488, 118] width 44 height 44
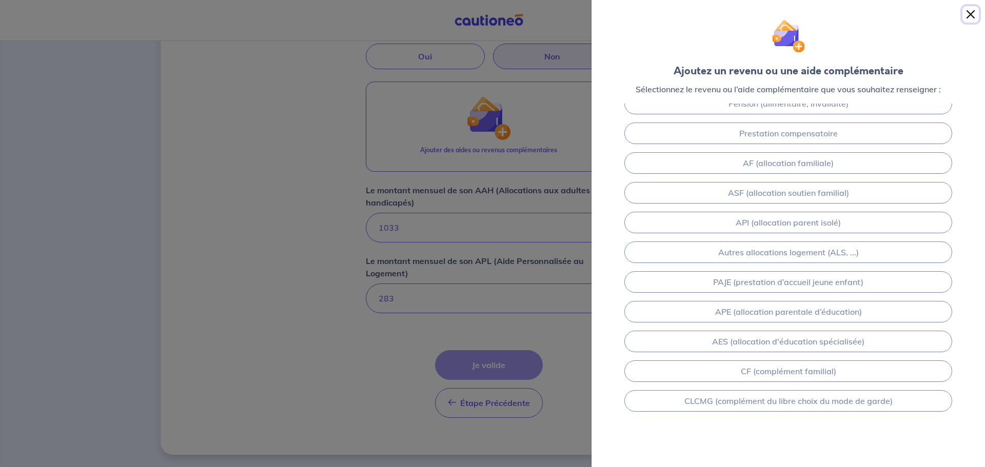
click at [969, 12] on button "Close" at bounding box center [971, 14] width 16 height 16
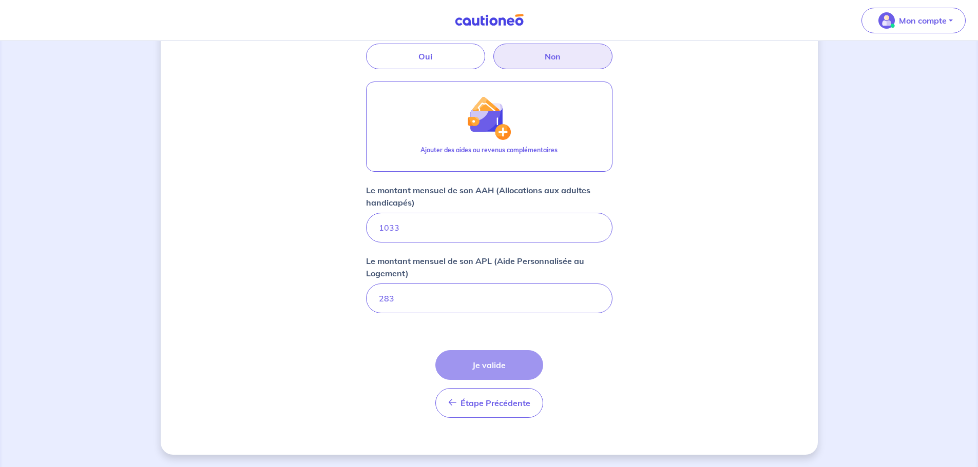
click at [708, 302] on div "Concernant vos locataires 💡 Pour info : nous acceptons les personnes seules, le…" at bounding box center [489, 42] width 657 height 826
click at [502, 367] on div "Étape Précédente Précédent Je valide Je valide" at bounding box center [489, 384] width 108 height 68
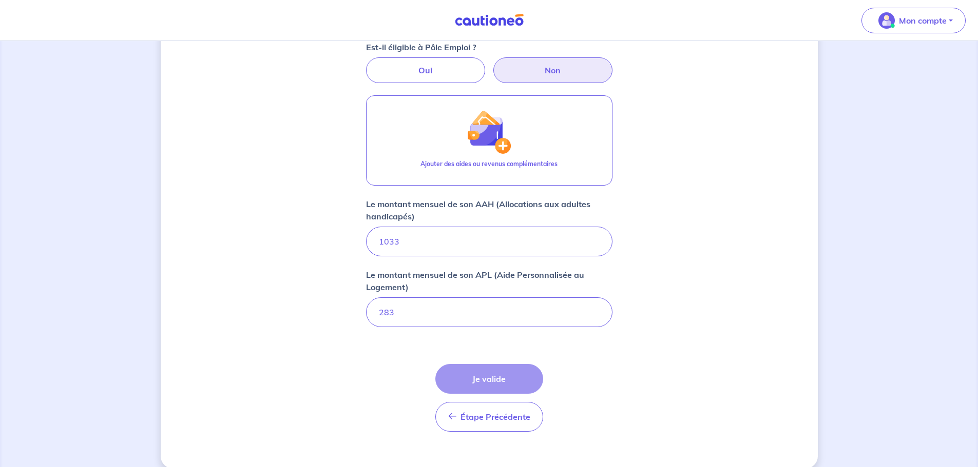
scroll to position [424, 0]
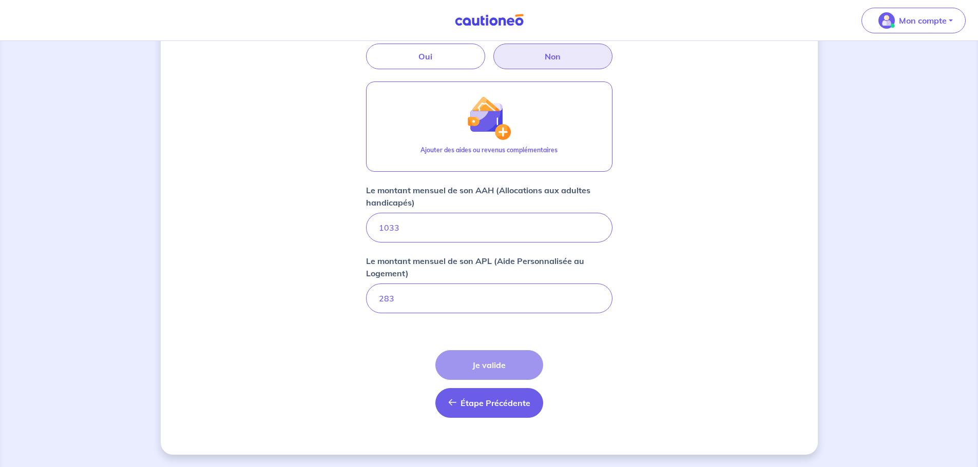
click at [503, 402] on span "Étape Précédente" at bounding box center [495, 403] width 70 height 10
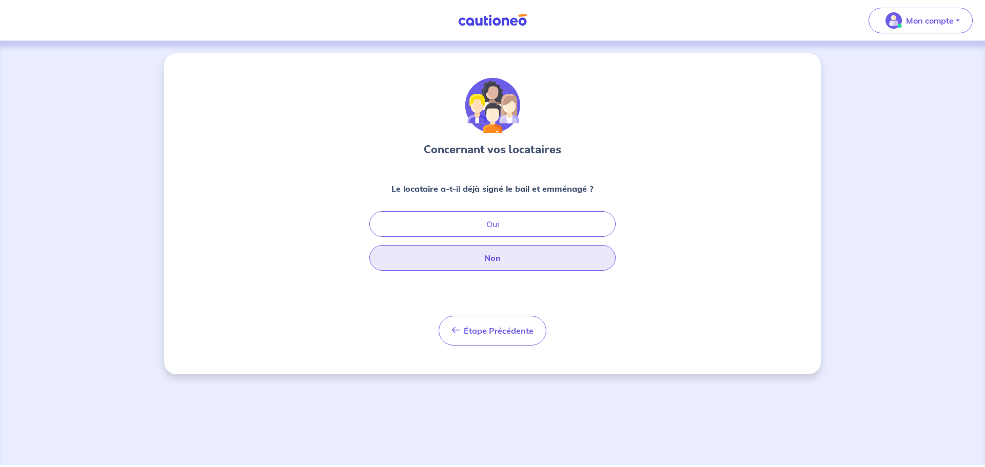
click at [510, 259] on button "Non" at bounding box center [492, 258] width 246 height 26
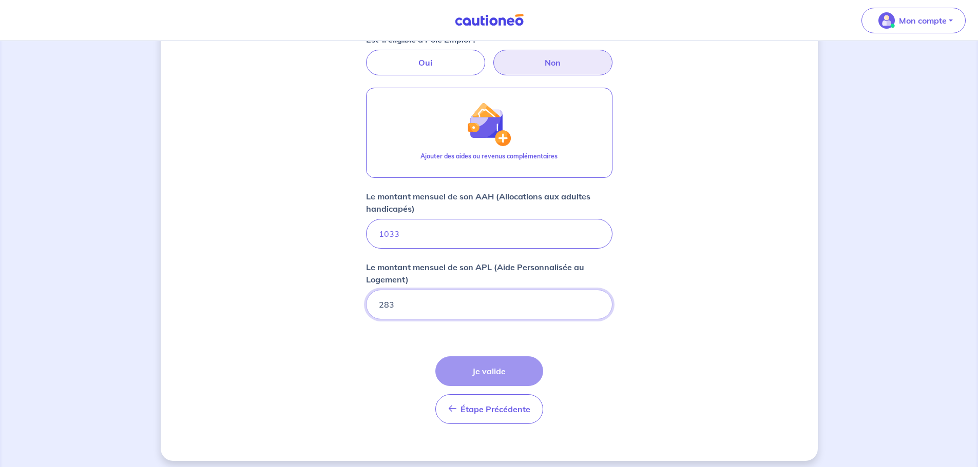
scroll to position [424, 0]
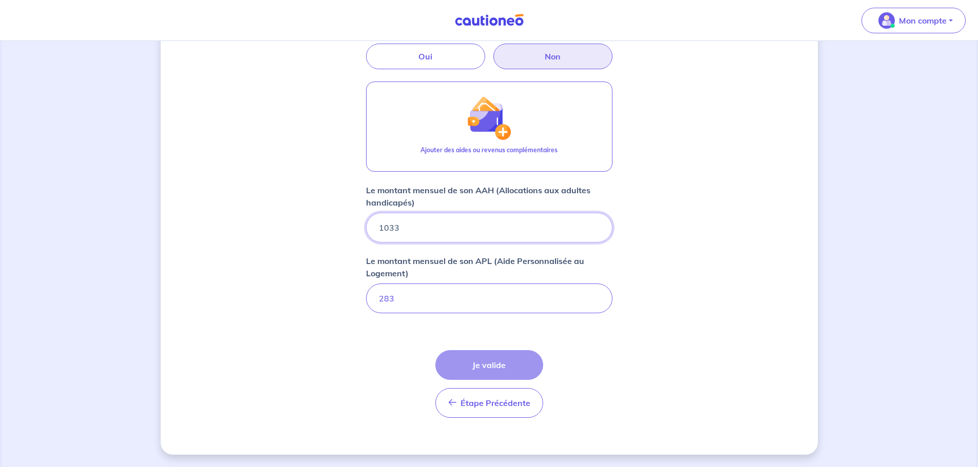
click at [480, 229] on input "1033" at bounding box center [489, 228] width 246 height 30
click at [495, 366] on div "Étape Précédente Précédent Je valide Je valide" at bounding box center [489, 384] width 108 height 68
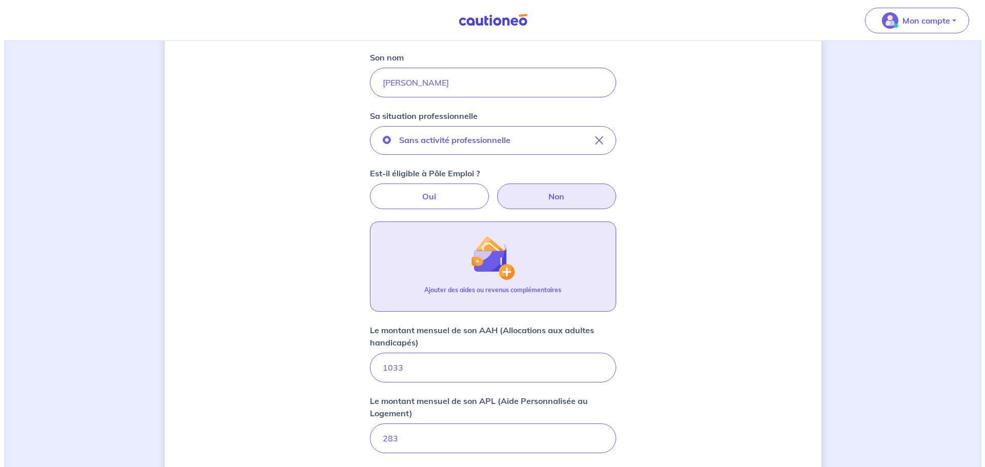
scroll to position [270, 0]
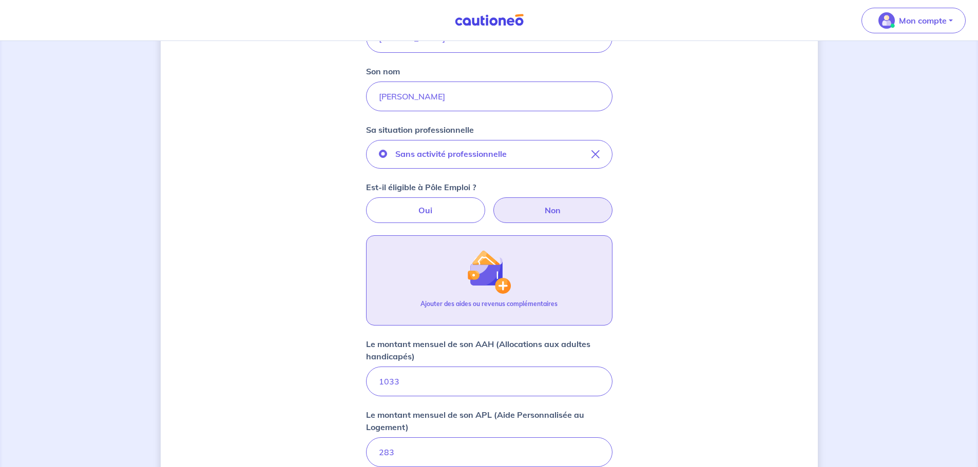
click at [500, 283] on img "button" at bounding box center [488, 272] width 44 height 44
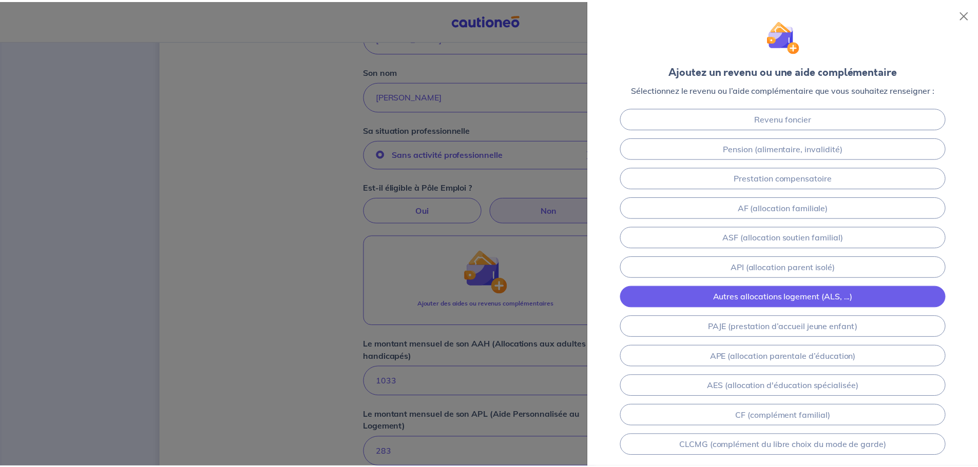
scroll to position [45, 0]
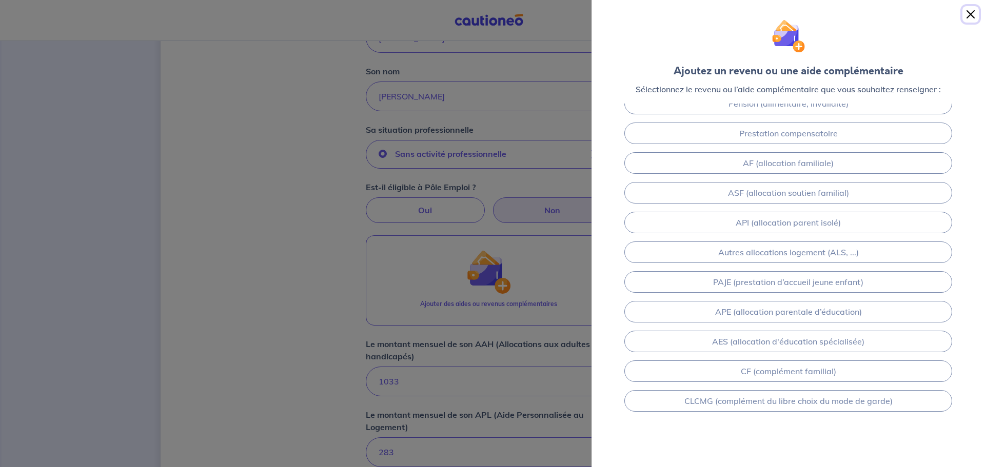
drag, startPoint x: 972, startPoint y: 12, endPoint x: 966, endPoint y: 14, distance: 5.9
click at [972, 12] on button "Close" at bounding box center [971, 14] width 16 height 16
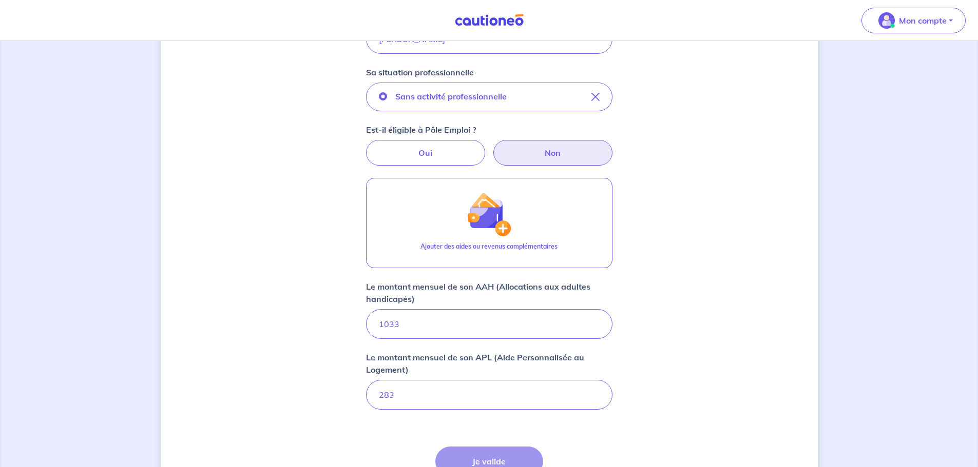
scroll to position [424, 0]
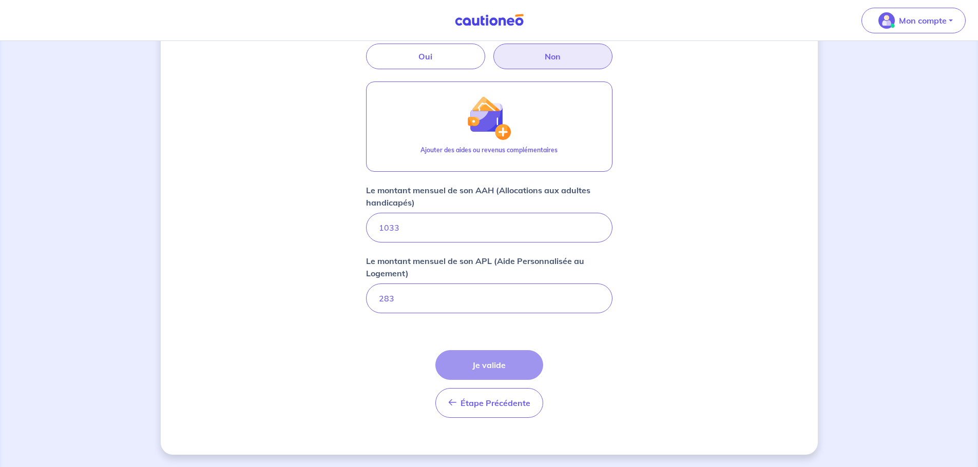
click at [490, 367] on div "Étape Précédente Précédent Je valide Je valide" at bounding box center [489, 384] width 108 height 68
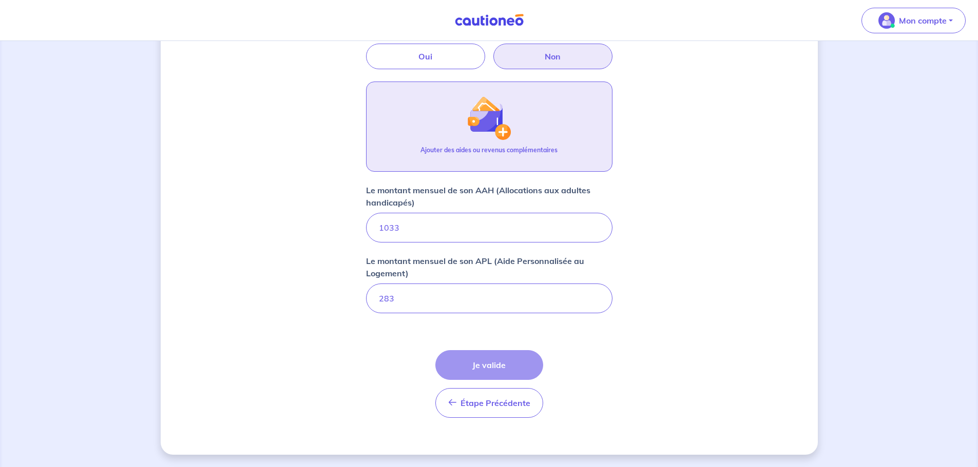
click at [485, 152] on p "Ajouter des aides ou revenus complémentaires" at bounding box center [488, 150] width 137 height 9
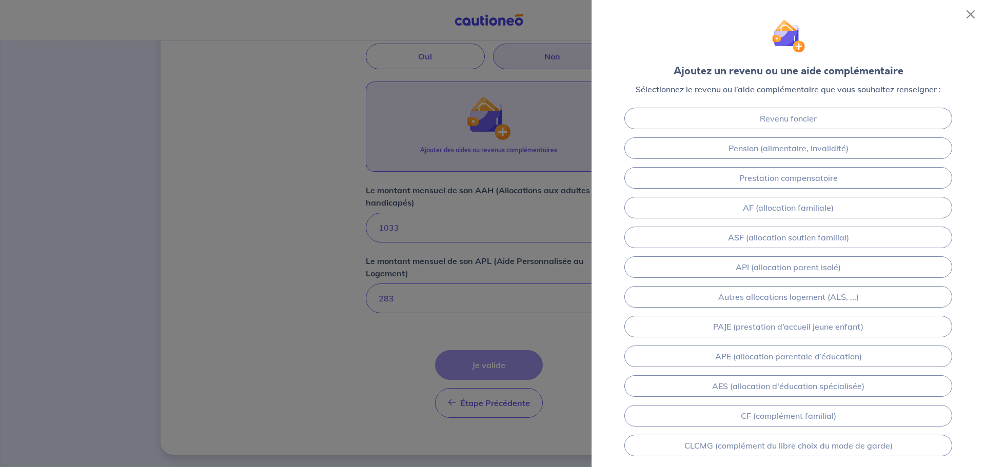
click at [494, 406] on div at bounding box center [492, 233] width 985 height 467
click at [971, 15] on button "Close" at bounding box center [971, 14] width 16 height 16
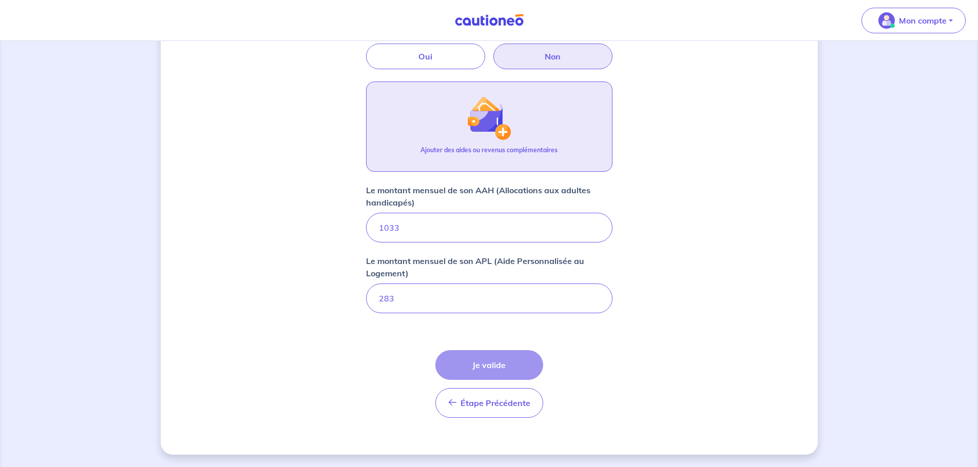
click at [501, 364] on div "Étape Précédente Précédent Je valide Je valide" at bounding box center [489, 384] width 108 height 68
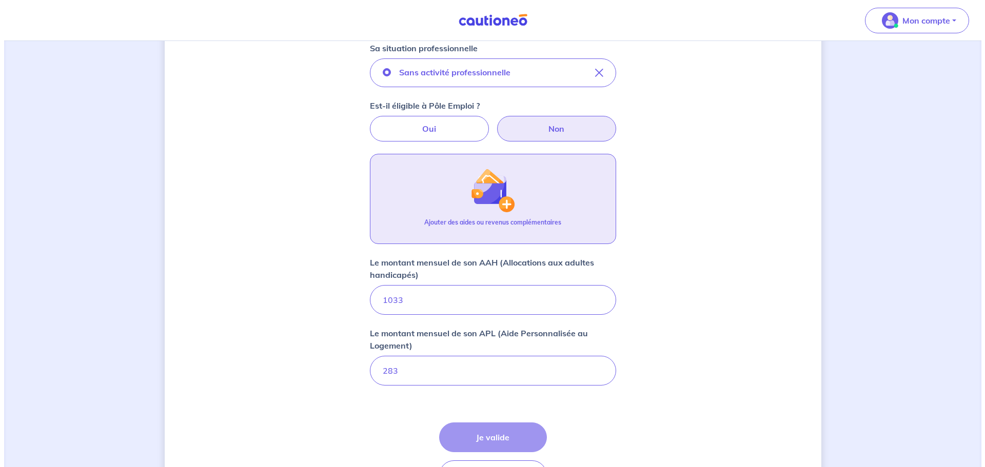
scroll to position [359, 0]
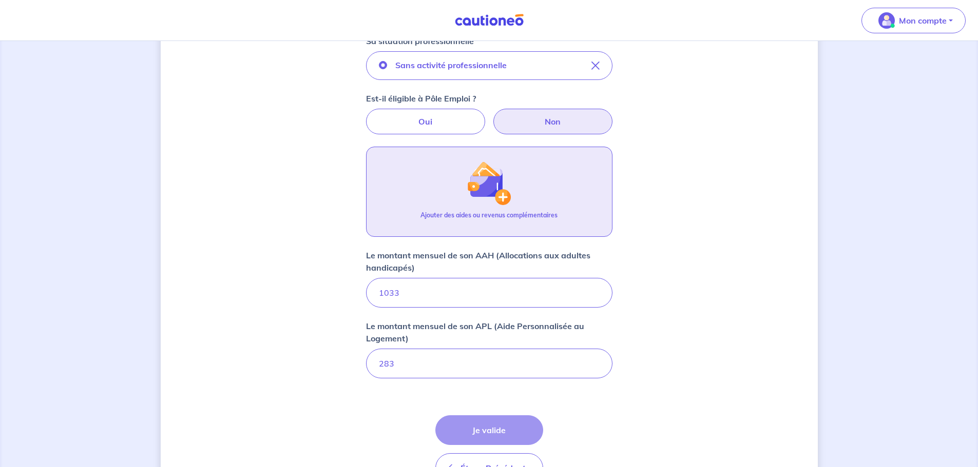
click at [496, 194] on img "button" at bounding box center [488, 183] width 44 height 44
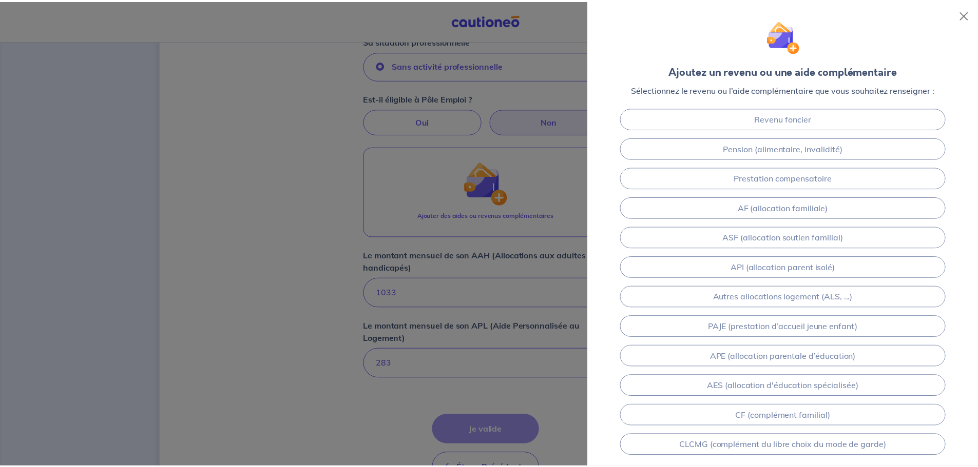
scroll to position [45, 0]
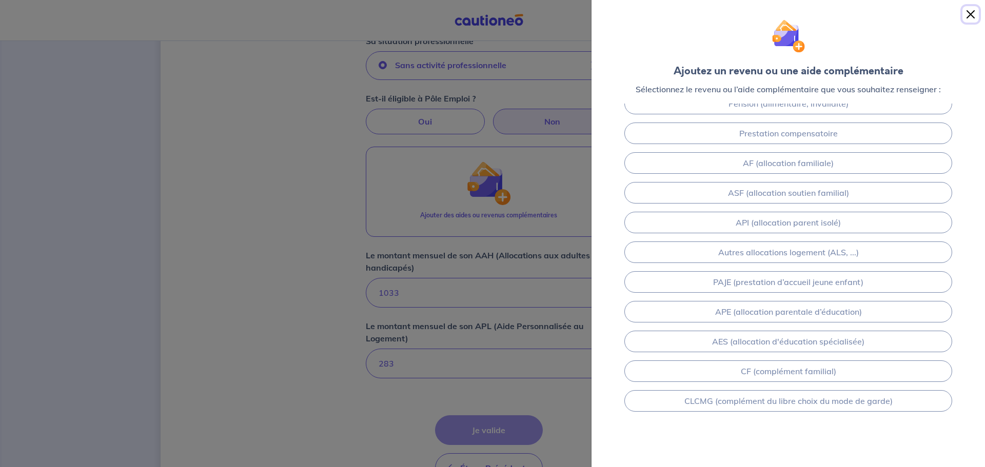
click at [970, 12] on button "Close" at bounding box center [971, 14] width 16 height 16
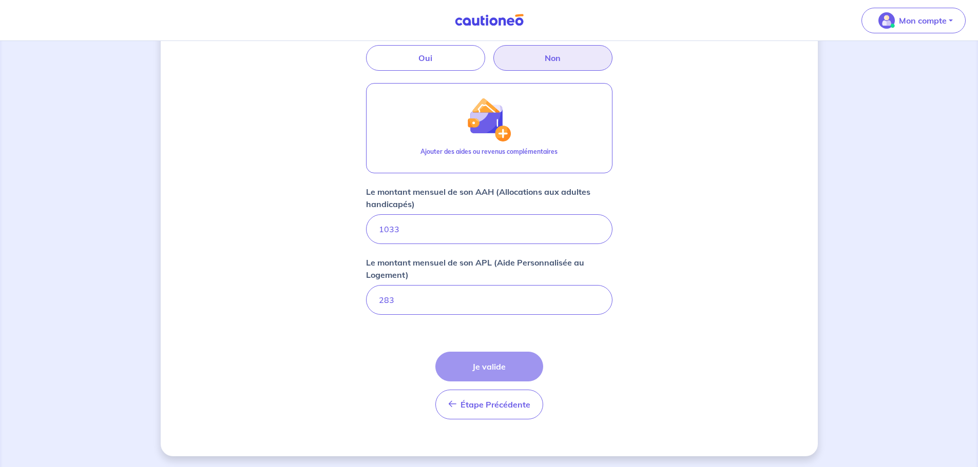
scroll to position [424, 0]
click at [483, 361] on div "Étape Précédente Précédent Je valide Je valide" at bounding box center [489, 384] width 108 height 68
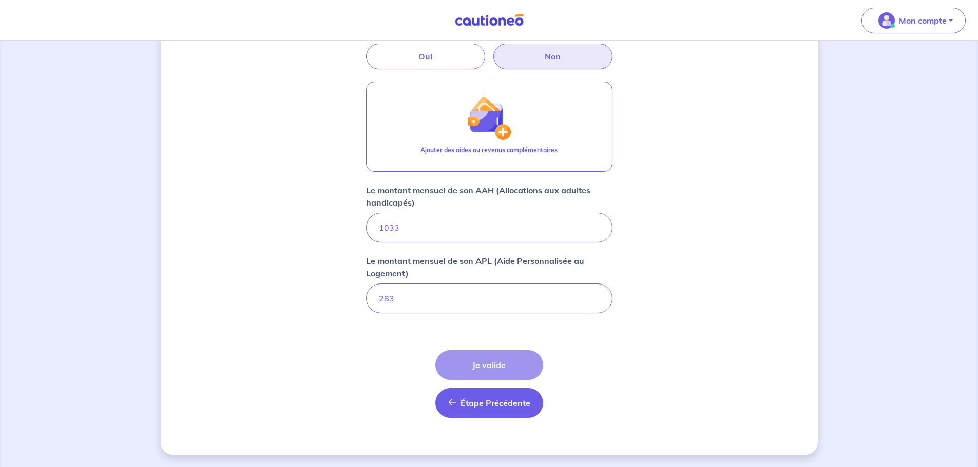
click at [478, 406] on span "Étape Précédente" at bounding box center [495, 403] width 70 height 10
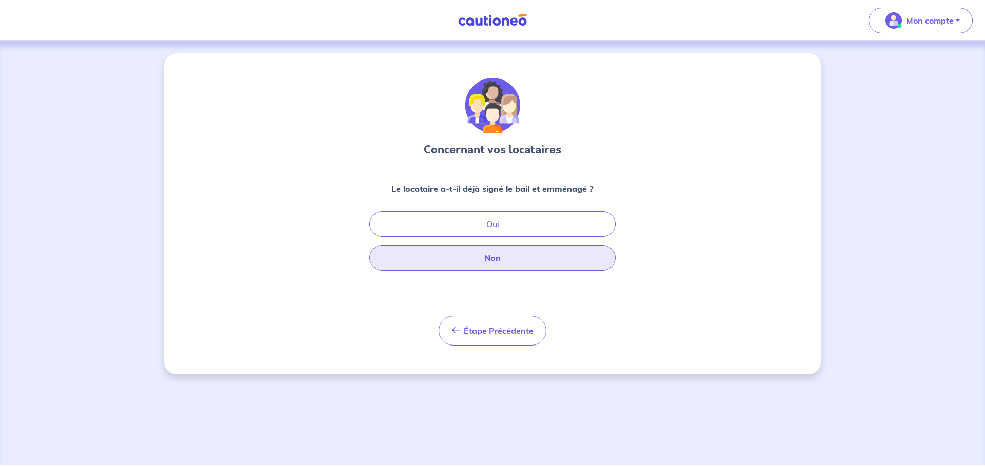
click at [497, 257] on button "Non" at bounding box center [492, 258] width 246 height 26
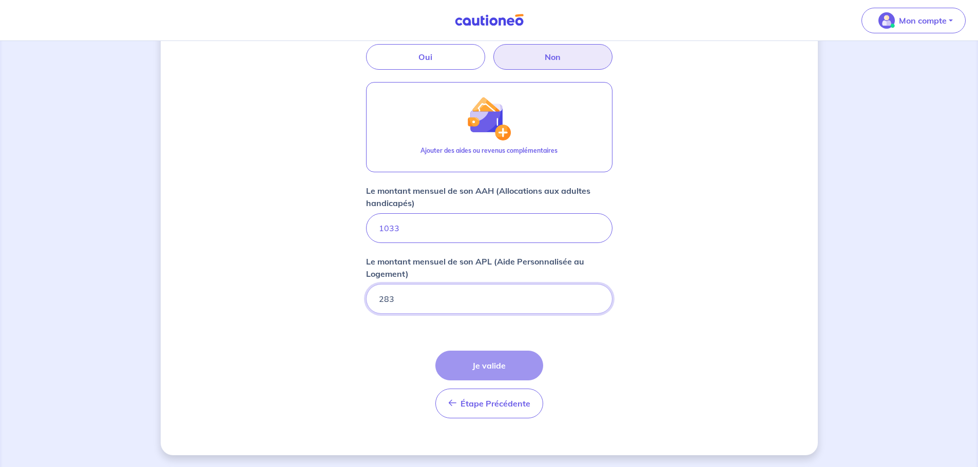
scroll to position [424, 0]
click at [491, 363] on div "Étape Précédente Précédent Je valide Je valide" at bounding box center [489, 384] width 108 height 68
click at [421, 299] on input "283" at bounding box center [489, 299] width 246 height 30
click at [479, 372] on div "Étape Précédente Précédent Je valide Je valide" at bounding box center [489, 384] width 108 height 68
click at [694, 372] on div "Concernant vos locataires 💡 Pour info : nous acceptons les personnes seules, le…" at bounding box center [489, 42] width 657 height 826
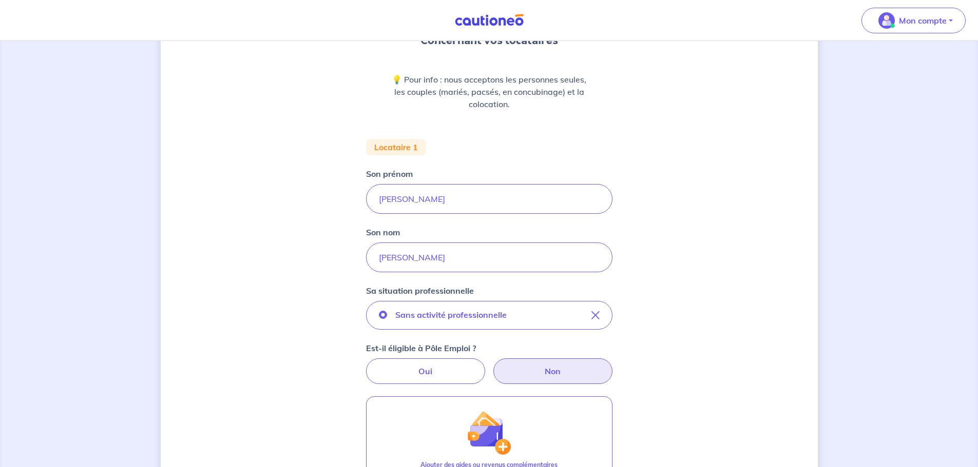
scroll to position [0, 0]
